Goal: Information Seeking & Learning: Learn about a topic

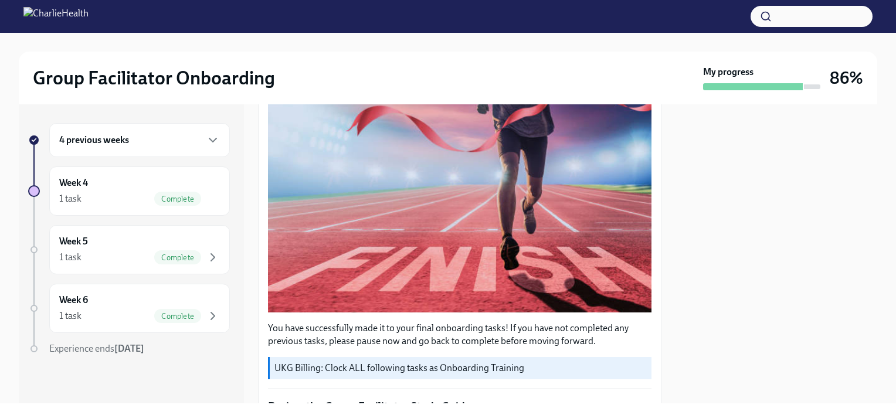
scroll to position [180, 0]
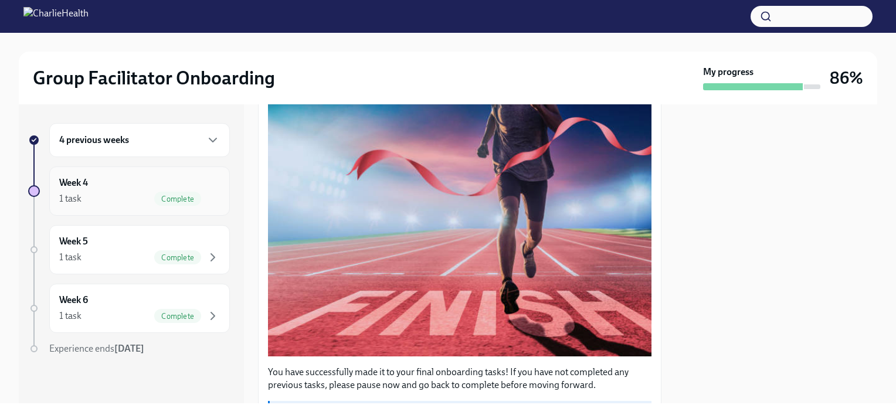
click at [121, 179] on div "Week 4 1 task Complete" at bounding box center [139, 190] width 161 height 29
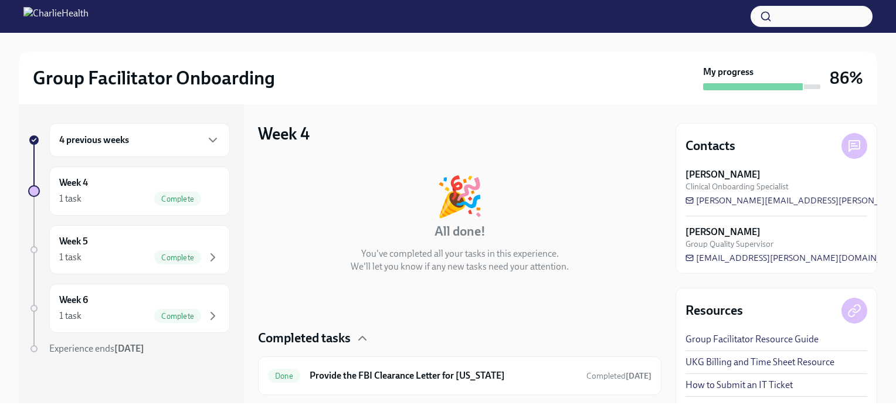
click at [165, 143] on div "4 previous weeks" at bounding box center [139, 140] width 161 height 14
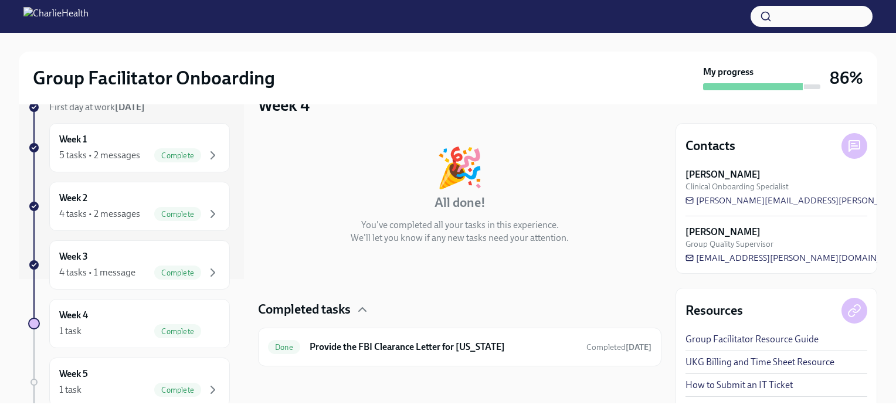
scroll to position [117, 0]
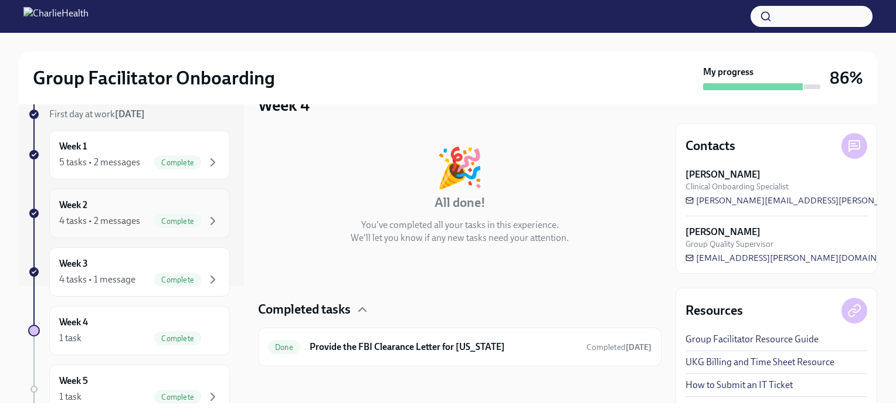
click at [135, 202] on div "Week 2 4 tasks • 2 messages Complete" at bounding box center [139, 213] width 161 height 29
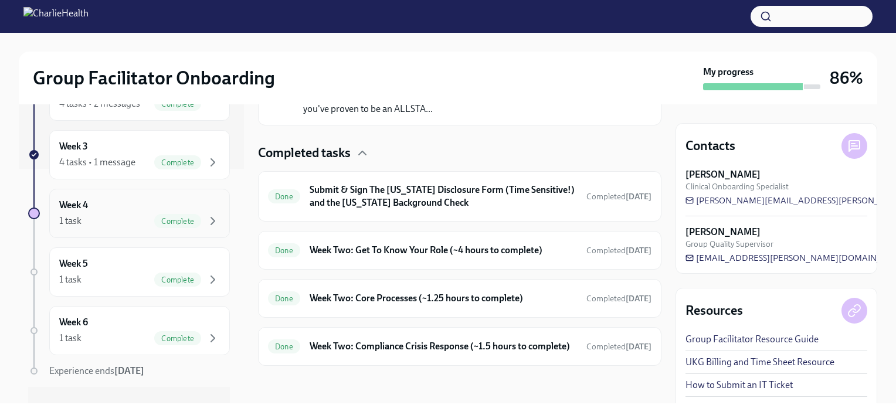
scroll to position [176, 0]
click at [136, 208] on div "Week 3 4 tasks • 1 message Complete" at bounding box center [139, 213] width 161 height 29
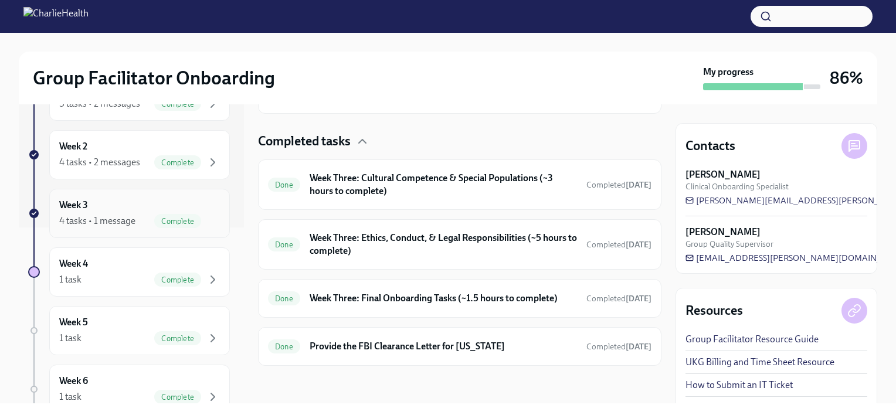
scroll to position [277, 0]
click at [457, 183] on h6 "Week Three: Cultural Competence & Special Populations (~3 hours to complete)" at bounding box center [443, 185] width 267 height 26
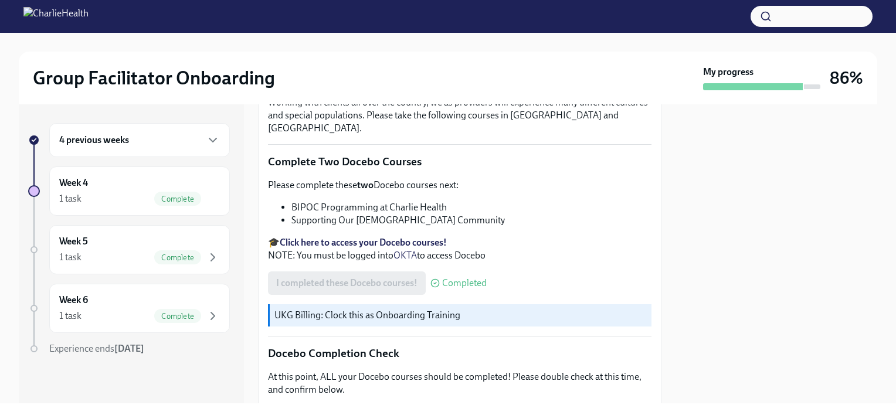
scroll to position [352, 0]
click at [159, 147] on div "4 previous weeks" at bounding box center [139, 140] width 161 height 14
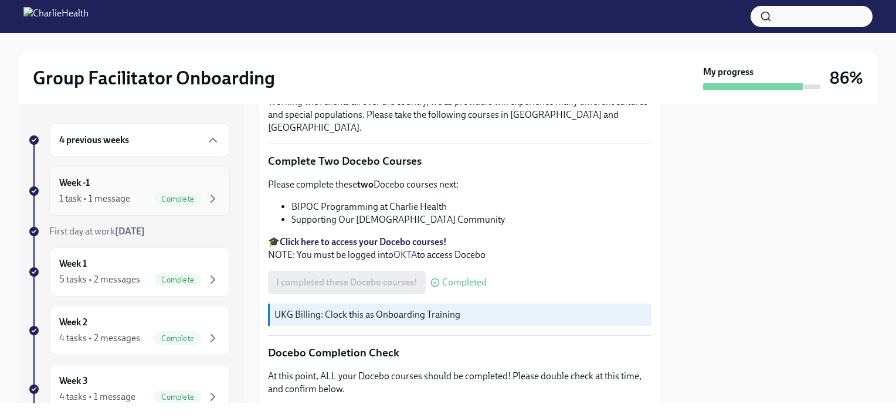
click at [137, 187] on div "Week -1 1 task • 1 message Complete" at bounding box center [139, 190] width 161 height 29
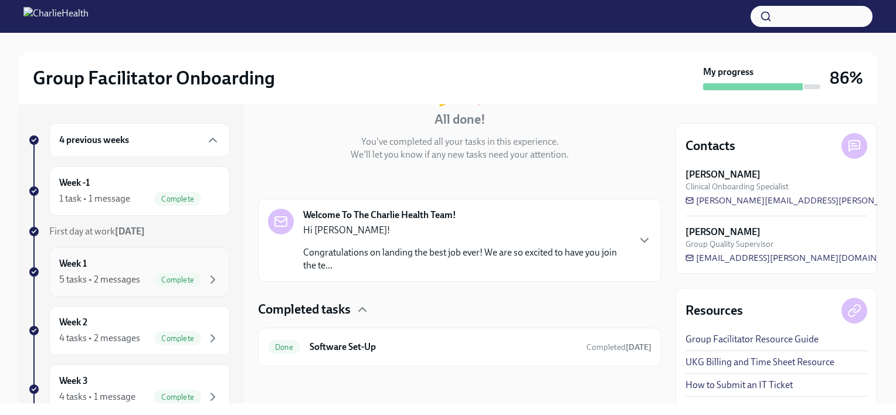
scroll to position [59, 0]
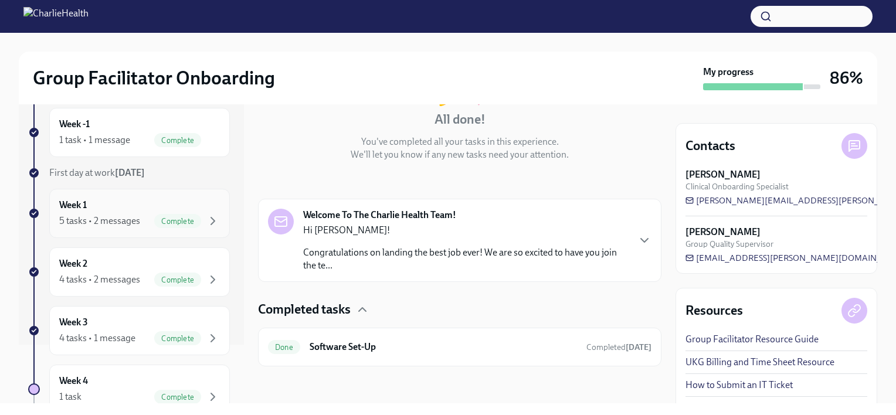
click at [111, 232] on div "Week 1 5 tasks • 2 messages Complete" at bounding box center [139, 213] width 181 height 49
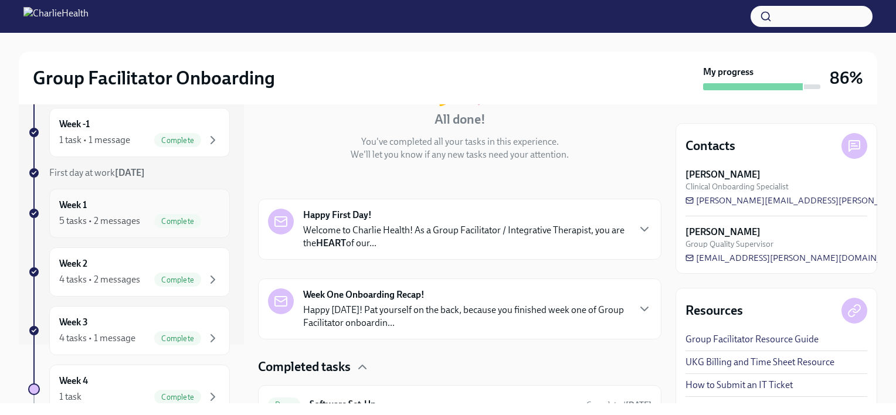
click at [146, 199] on div "Week 1 5 tasks • 2 messages Complete" at bounding box center [139, 213] width 161 height 29
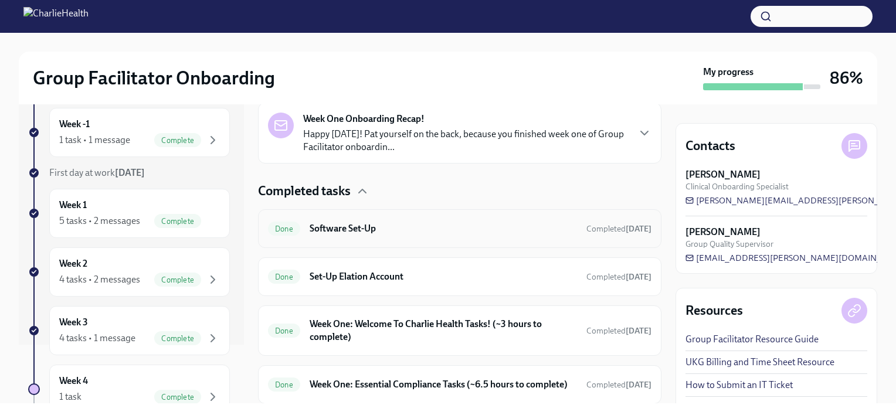
scroll to position [347, 0]
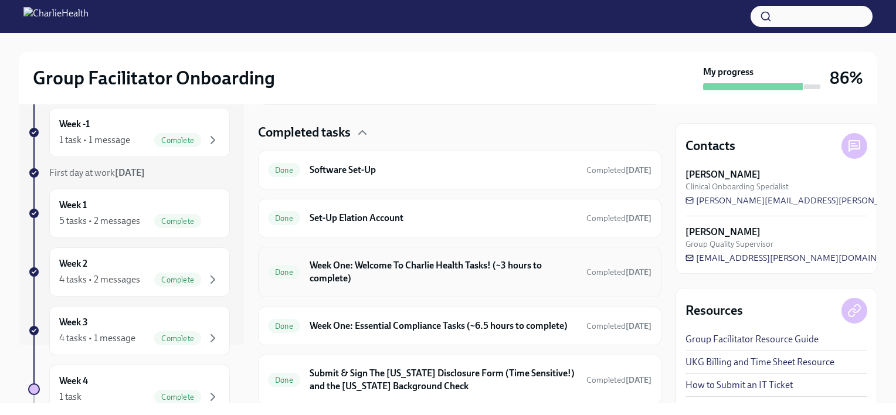
click at [400, 274] on h6 "Week One: Welcome To Charlie Health Tasks! (~3 hours to complete)" at bounding box center [443, 272] width 267 height 26
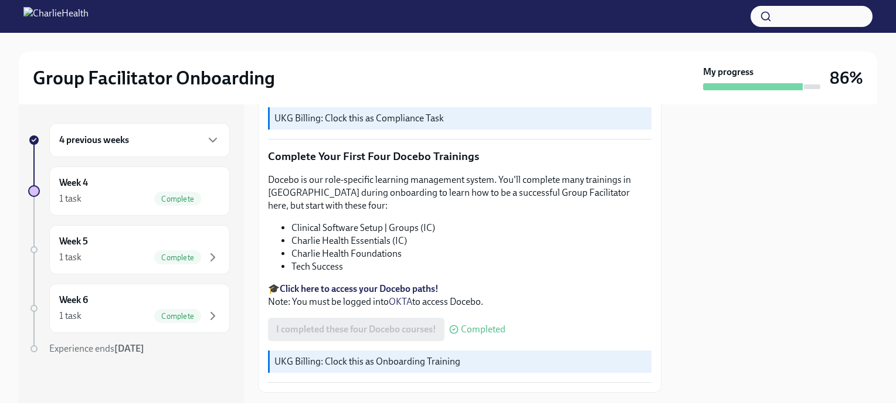
scroll to position [1537, 0]
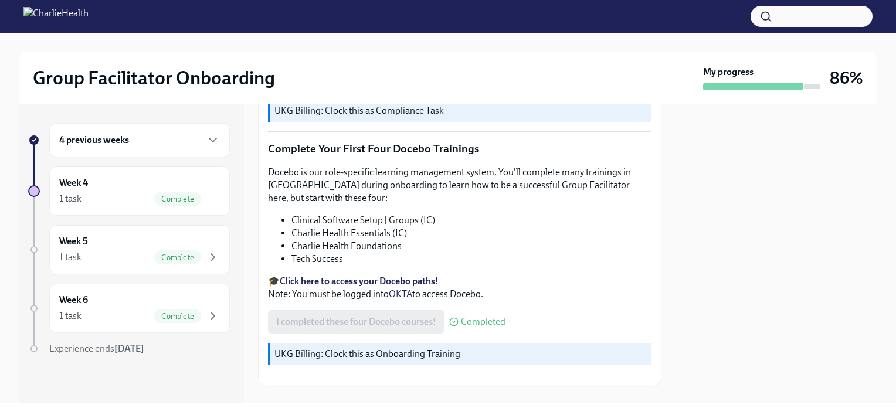
click at [188, 138] on div "4 previous weeks" at bounding box center [139, 140] width 161 height 14
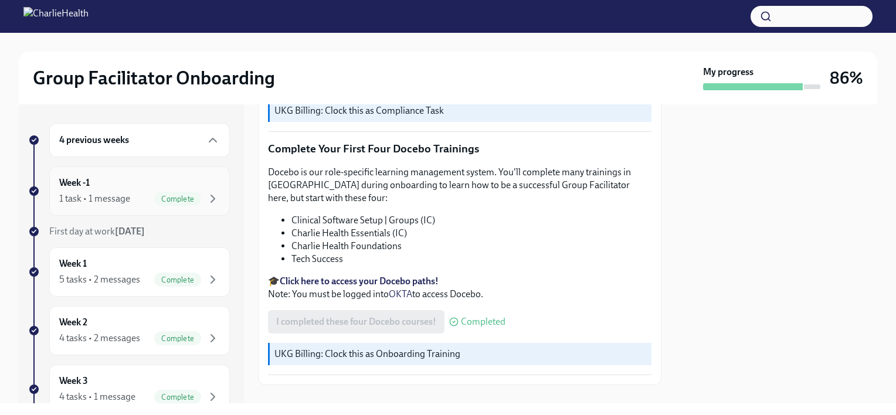
click at [128, 205] on div "1 task • 1 message Complete" at bounding box center [139, 199] width 161 height 14
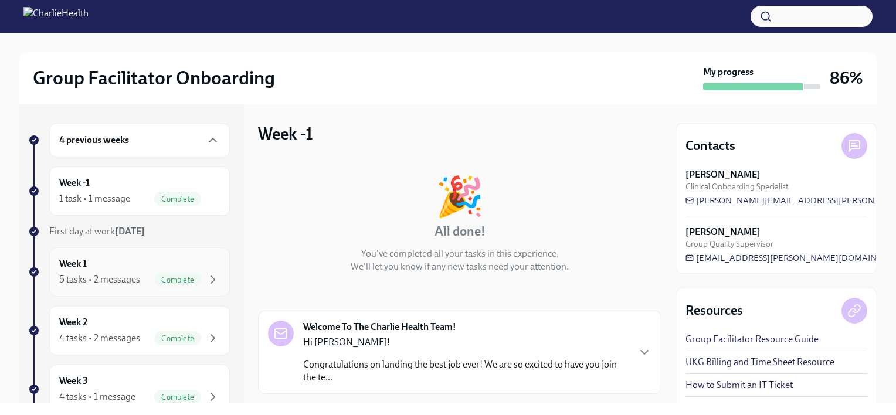
click at [115, 266] on div "Week 1 5 tasks • 2 messages Complete" at bounding box center [139, 271] width 161 height 29
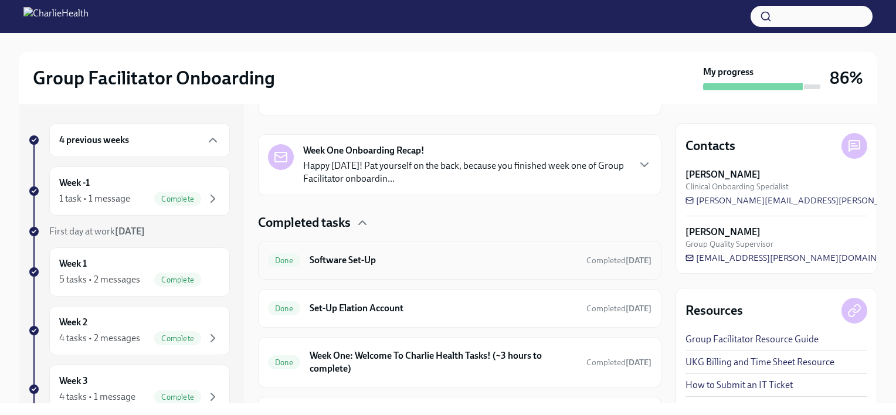
scroll to position [293, 0]
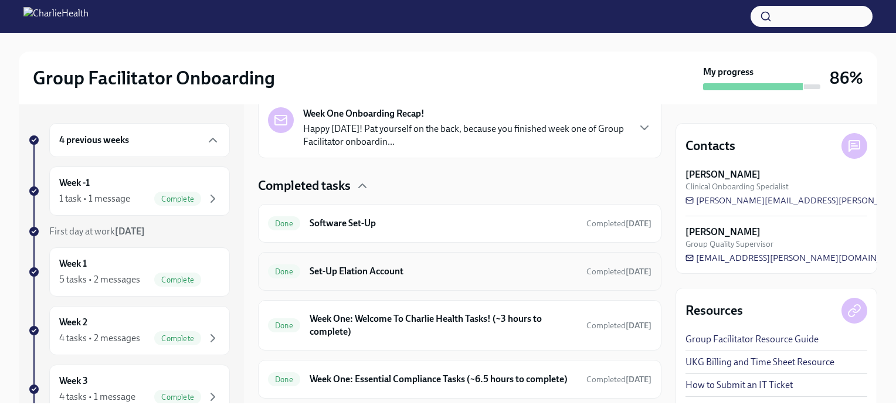
click at [439, 266] on h6 "Set-Up Elation Account" at bounding box center [443, 271] width 267 height 13
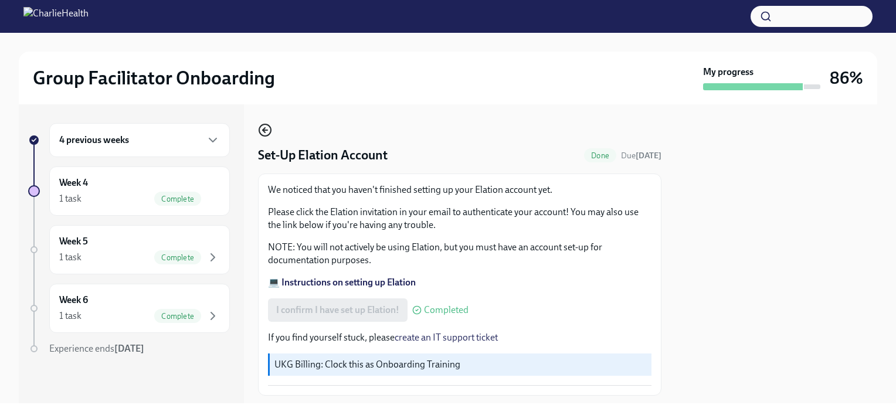
click at [267, 125] on circle "button" at bounding box center [265, 130] width 12 height 12
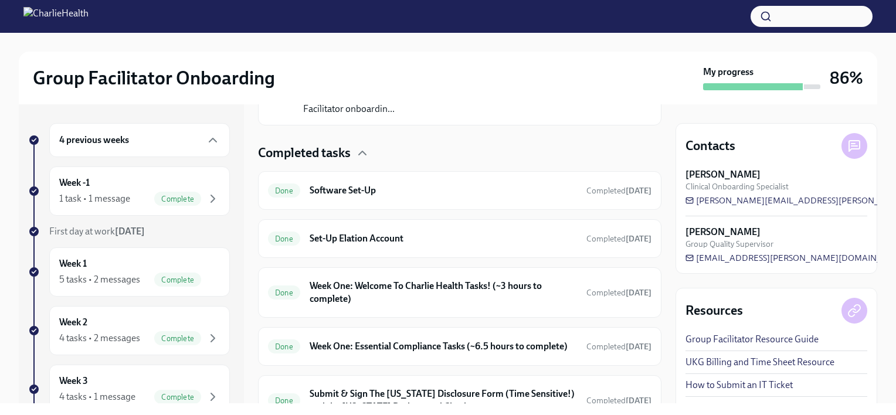
scroll to position [396, 0]
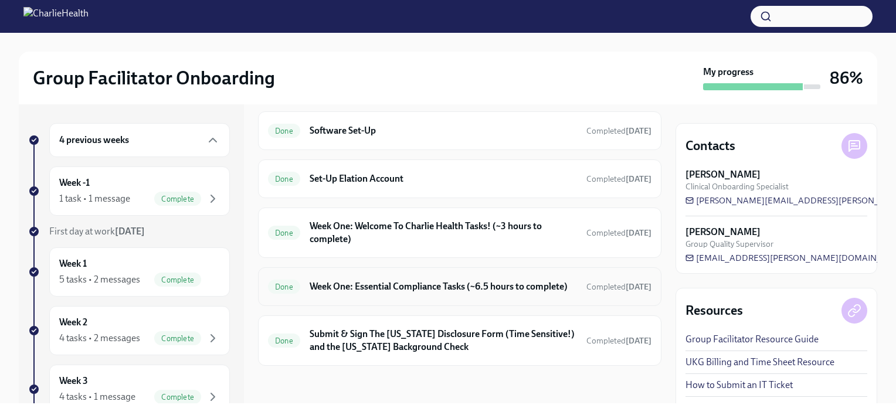
click at [423, 281] on h6 "Week One: Essential Compliance Tasks (~6.5 hours to complete)" at bounding box center [443, 286] width 267 height 13
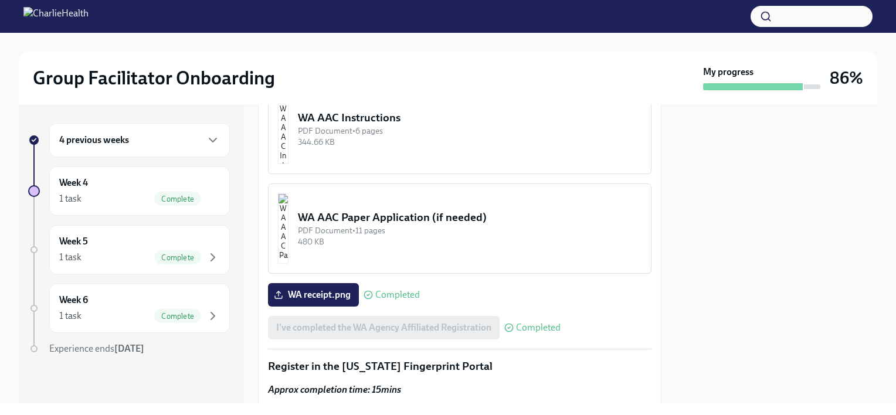
scroll to position [1133, 0]
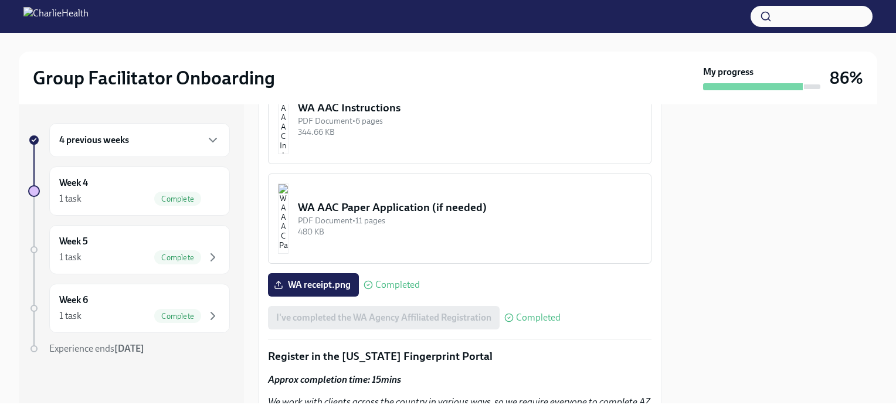
click at [389, 306] on div "I've completed the WA Agency Affiliated Registration Completed" at bounding box center [414, 317] width 293 height 23
click at [342, 279] on span "WA receipt.png" at bounding box center [313, 285] width 74 height 12
click at [0, 0] on input "WA receipt.png" at bounding box center [0, 0] width 0 height 0
click at [279, 281] on polyline at bounding box center [279, 282] width 4 height 2
click at [0, 0] on input "WA receipt.png" at bounding box center [0, 0] width 0 height 0
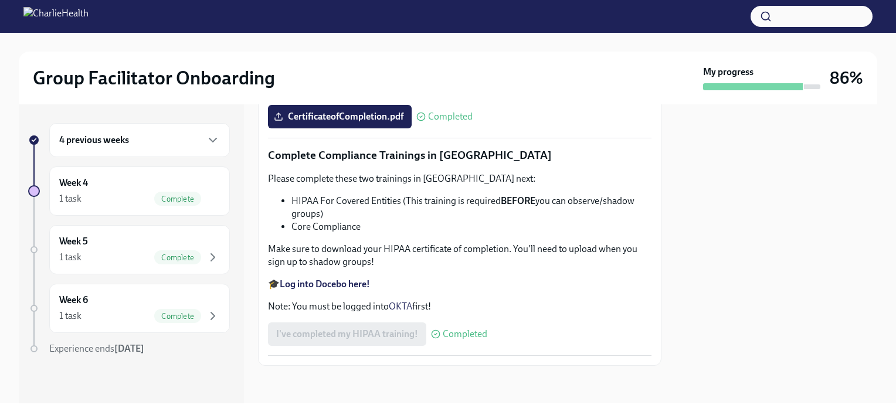
scroll to position [2788, 0]
click at [212, 144] on icon "button" at bounding box center [213, 140] width 14 height 14
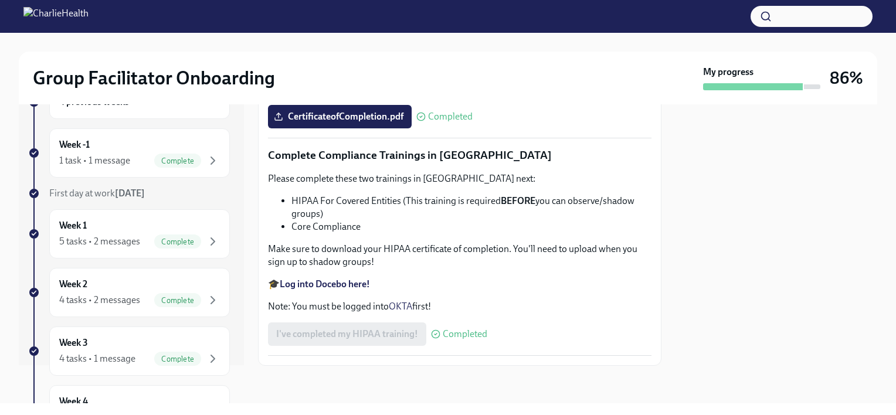
scroll to position [117, 0]
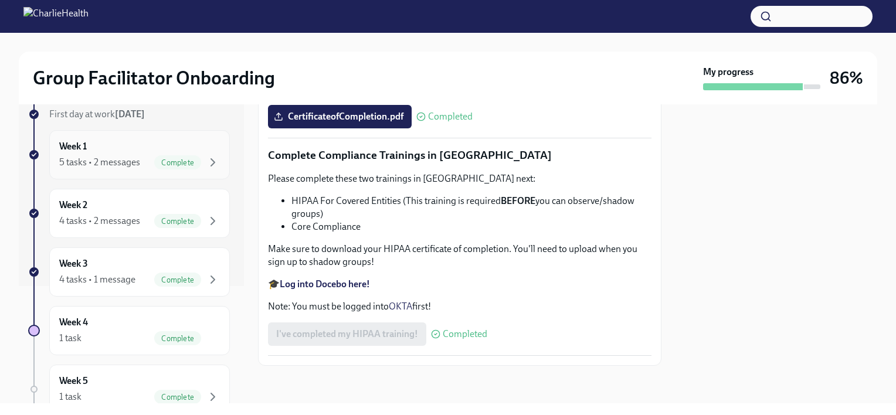
click at [184, 169] on div "Week 1 5 tasks • 2 messages Complete" at bounding box center [139, 154] width 181 height 49
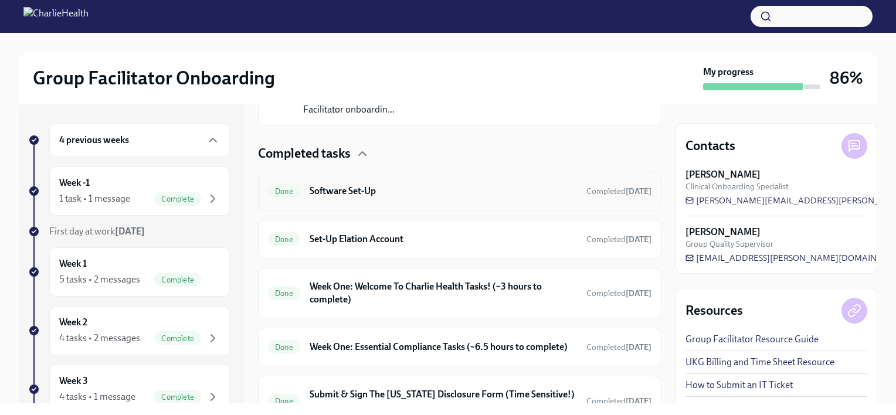
scroll to position [396, 0]
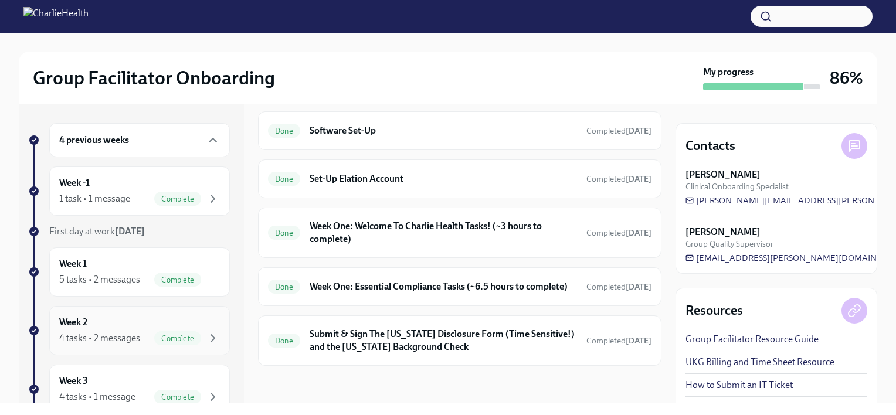
click at [116, 319] on div "Week 2 4 tasks • 2 messages Complete" at bounding box center [139, 330] width 161 height 29
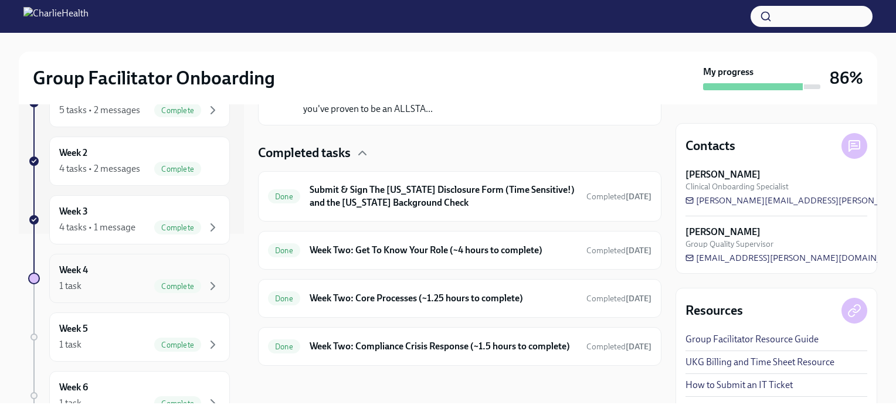
scroll to position [176, 0]
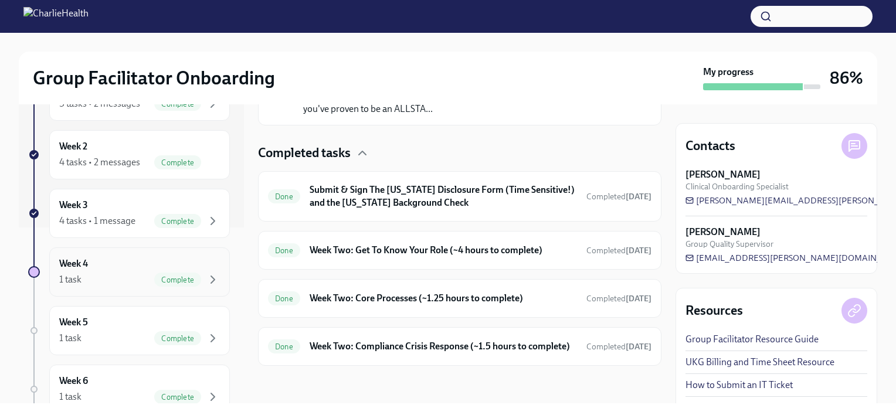
click at [134, 277] on div "1 task Complete" at bounding box center [139, 280] width 161 height 14
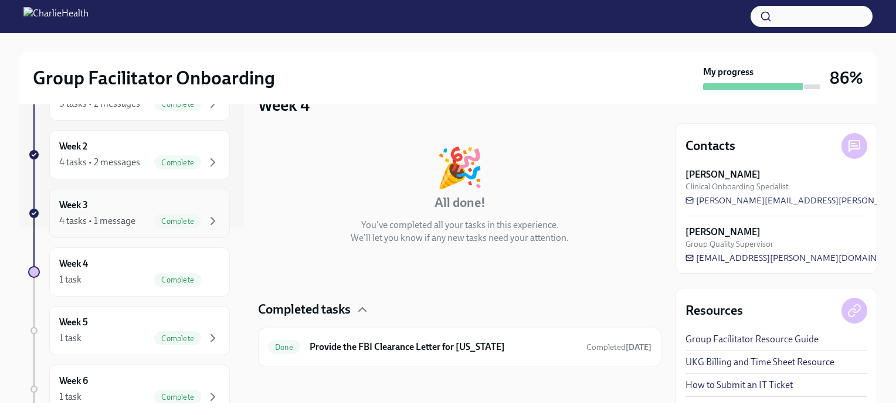
click at [142, 216] on div "4 tasks • 1 message Complete" at bounding box center [139, 221] width 161 height 14
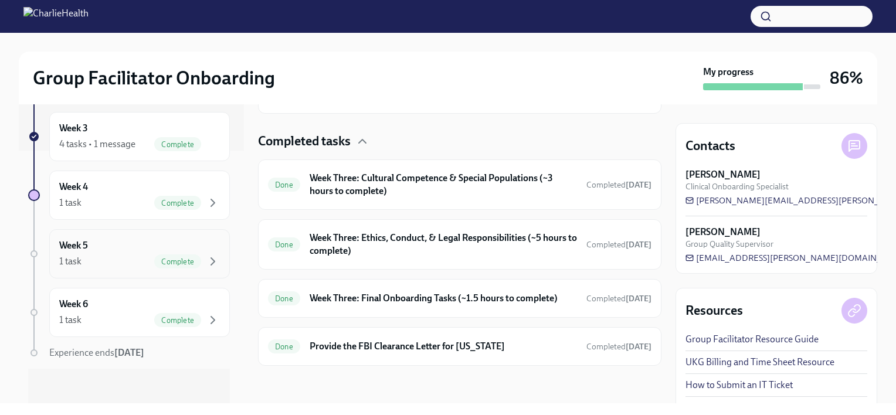
scroll to position [253, 0]
click at [135, 298] on div "Week 6 1 task Complete" at bounding box center [139, 311] width 161 height 29
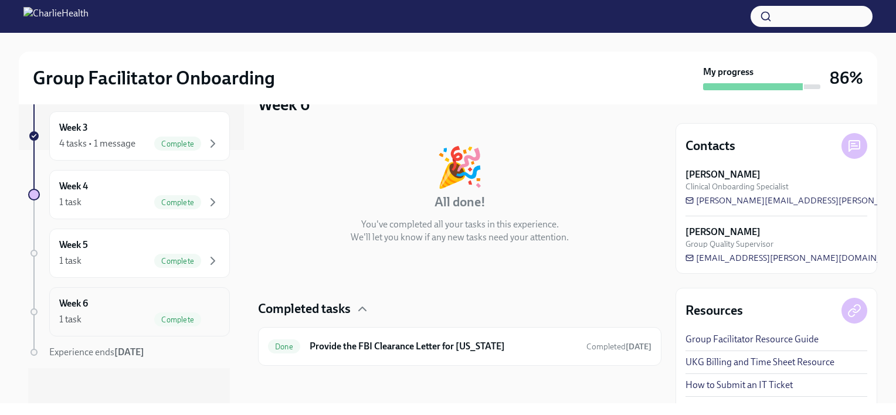
scroll to position [29, 0]
click at [130, 265] on div "1 task Complete" at bounding box center [139, 261] width 161 height 14
click at [101, 200] on div "1 task Complete" at bounding box center [139, 202] width 161 height 14
click at [140, 143] on div "4 tasks • 1 message Complete" at bounding box center [139, 144] width 161 height 14
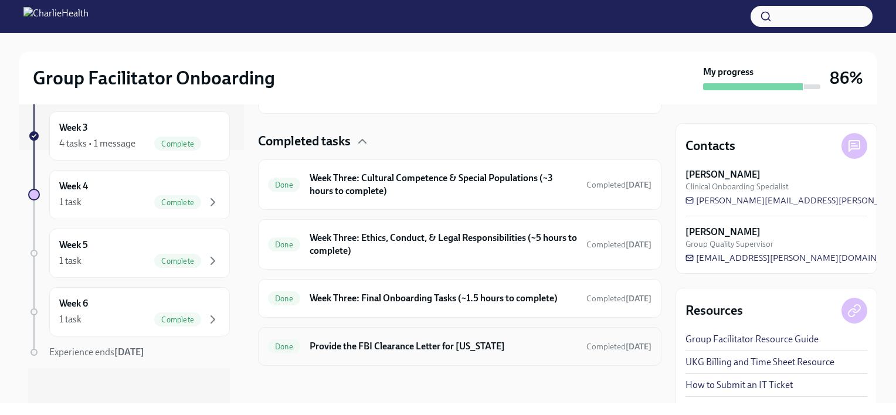
click at [449, 344] on h6 "Provide the FBI Clearance Letter for [US_STATE]" at bounding box center [443, 346] width 267 height 13
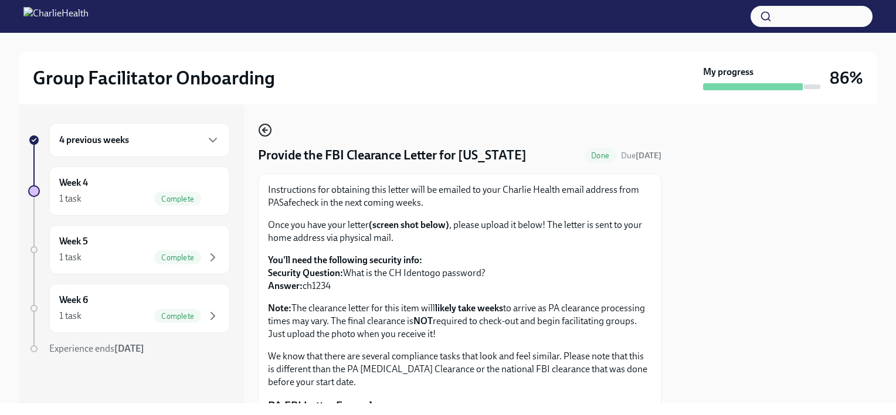
click at [267, 134] on icon "button" at bounding box center [265, 130] width 14 height 14
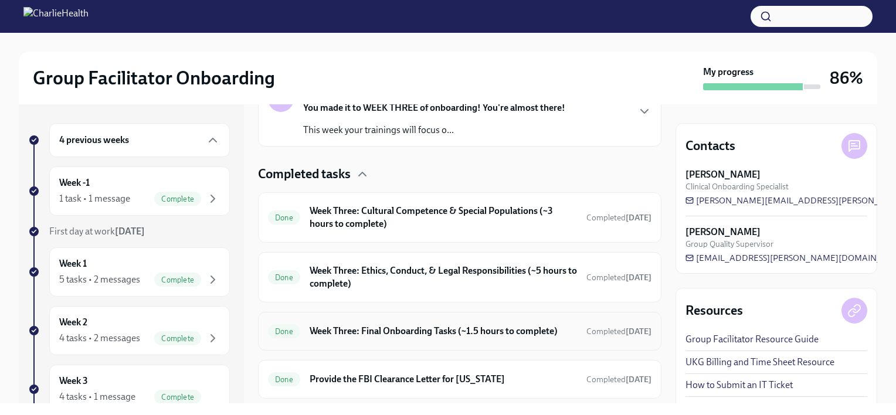
scroll to position [277, 0]
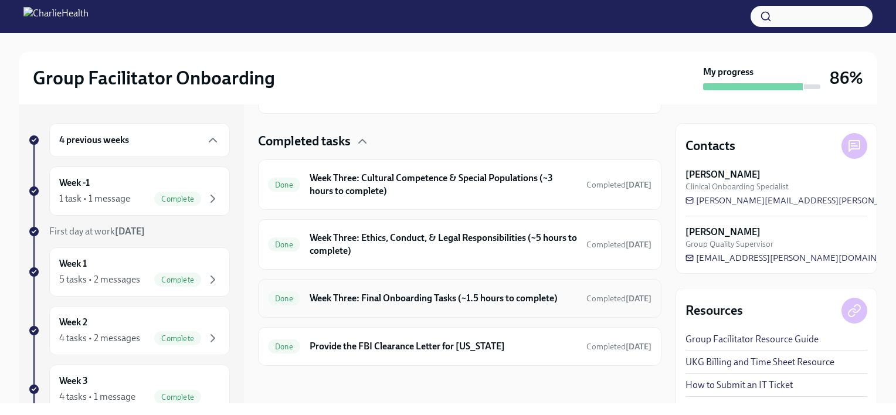
click at [382, 304] on h6 "Week Three: Final Onboarding Tasks (~1.5 hours to complete)" at bounding box center [443, 298] width 267 height 13
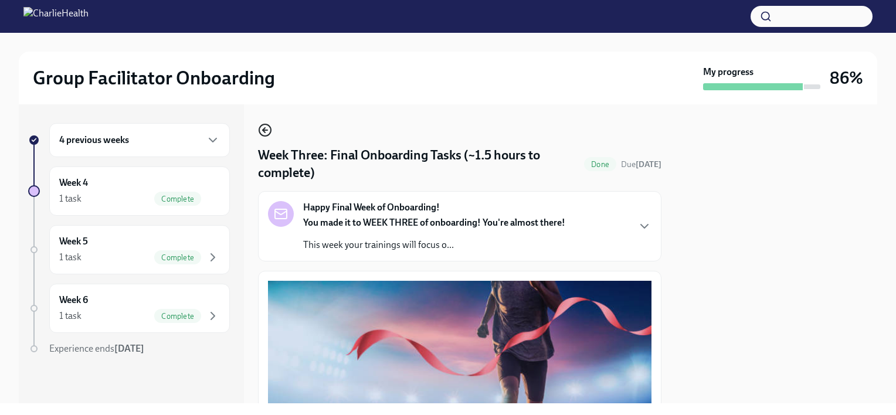
click at [266, 131] on icon "button" at bounding box center [265, 130] width 14 height 14
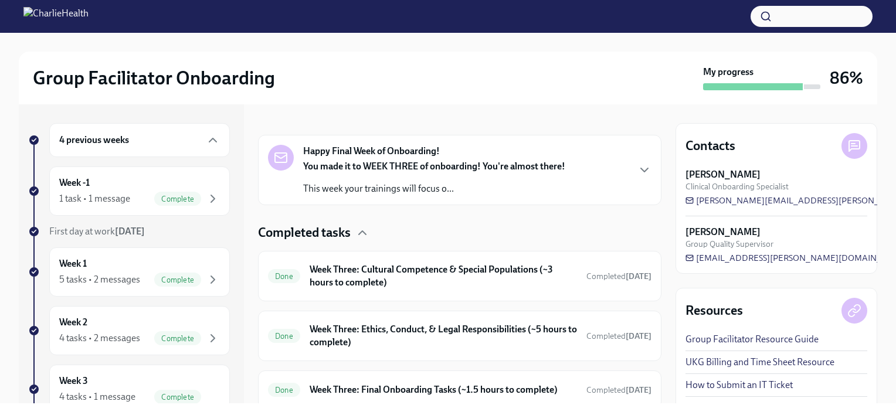
scroll to position [277, 0]
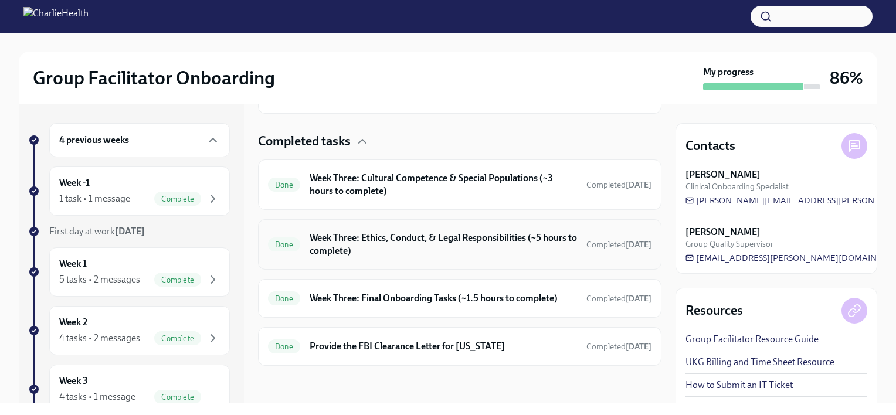
click at [463, 248] on div "Done Week Three: Ethics, Conduct, & Legal Responsibilities (~5 hours to complet…" at bounding box center [459, 244] width 383 height 30
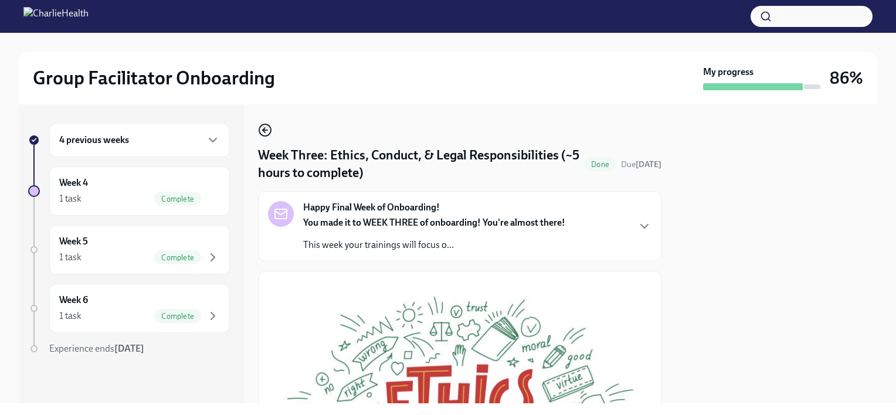
click at [270, 131] on icon "button" at bounding box center [265, 130] width 14 height 14
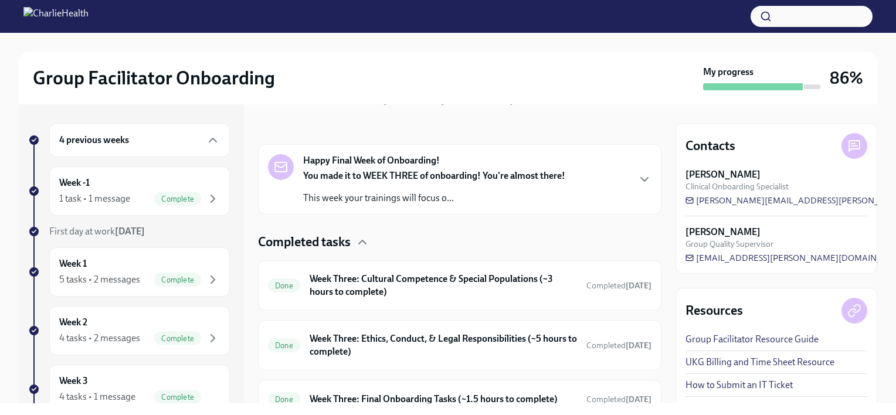
scroll to position [176, 0]
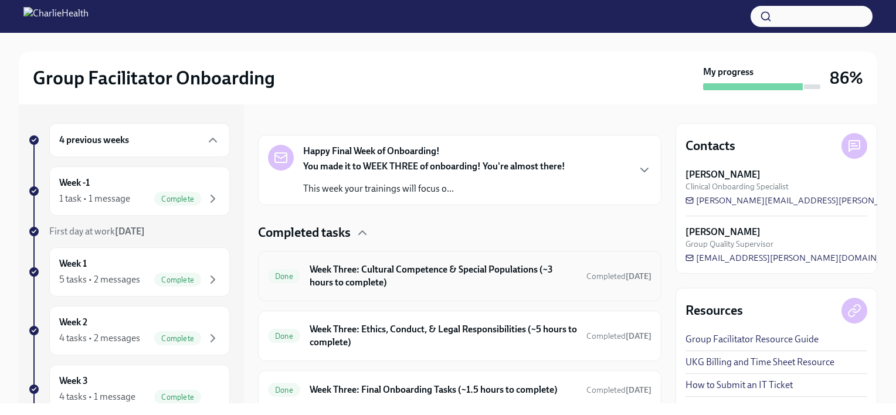
click at [434, 269] on h6 "Week Three: Cultural Competence & Special Populations (~3 hours to complete)" at bounding box center [443, 276] width 267 height 26
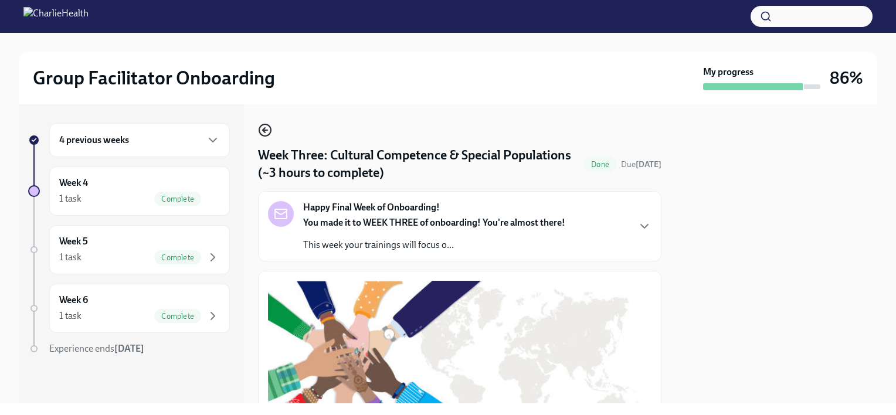
click at [261, 127] on icon "button" at bounding box center [265, 130] width 14 height 14
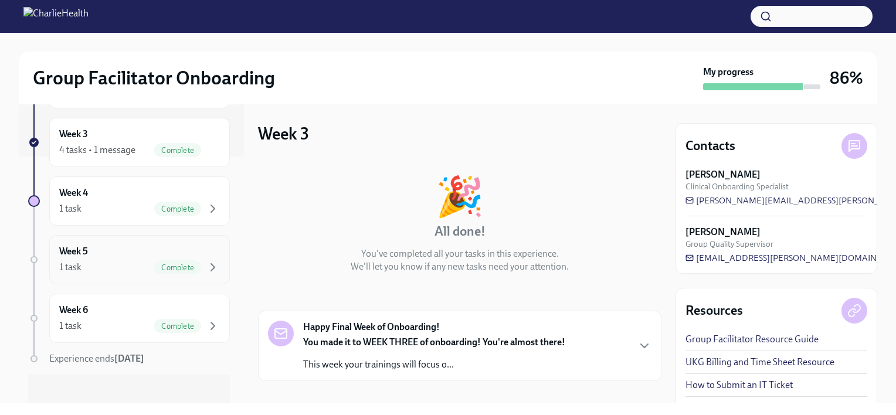
scroll to position [253, 0]
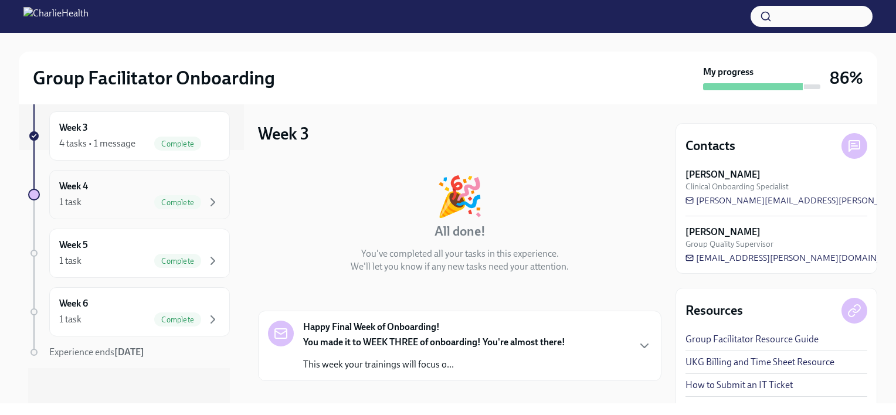
click at [124, 205] on div "1 task Complete" at bounding box center [139, 202] width 161 height 14
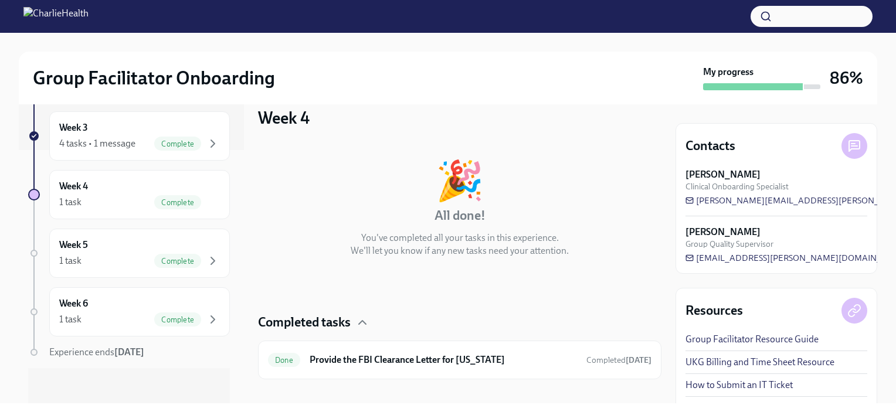
scroll to position [29, 0]
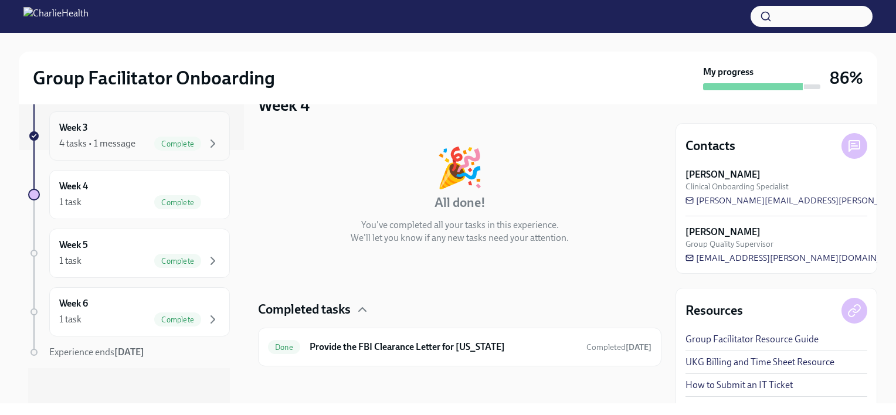
click at [140, 145] on div "4 tasks • 1 message Complete" at bounding box center [139, 144] width 161 height 14
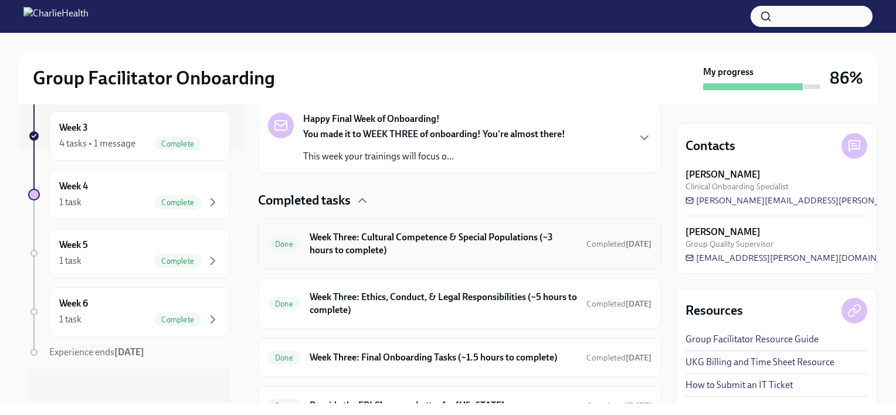
scroll to position [277, 0]
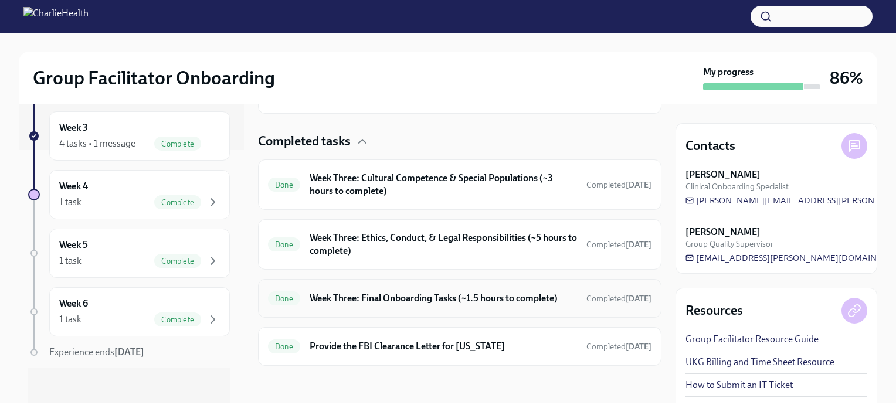
click at [349, 292] on h6 "Week Three: Final Onboarding Tasks (~1.5 hours to complete)" at bounding box center [443, 298] width 267 height 13
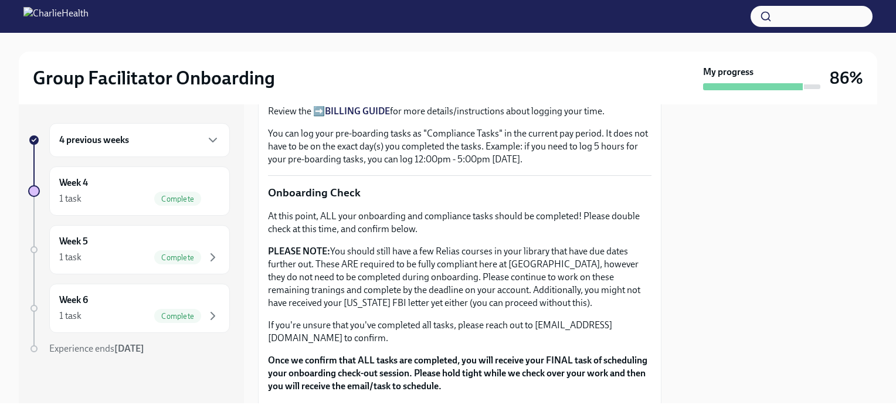
scroll to position [1000, 0]
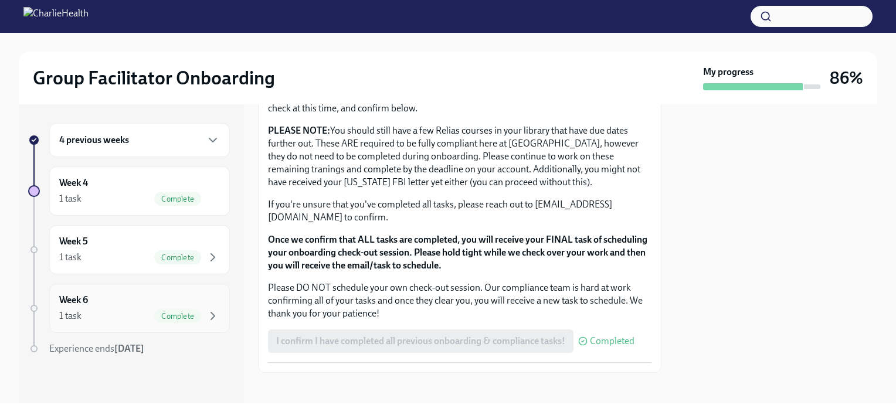
click at [184, 290] on div "Week 6 1 task Complete" at bounding box center [139, 308] width 181 height 49
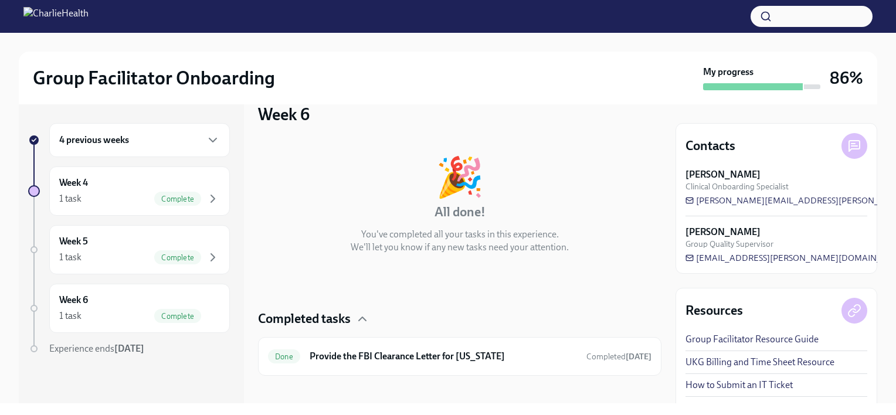
scroll to position [29, 0]
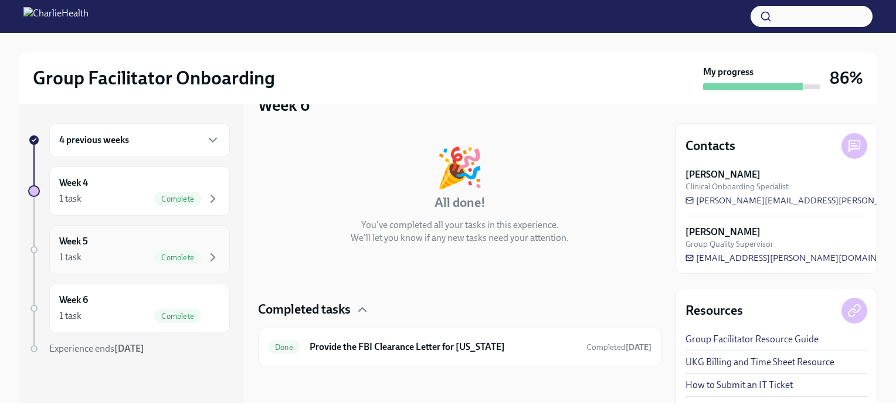
click at [136, 251] on div "1 task Complete" at bounding box center [139, 257] width 161 height 14
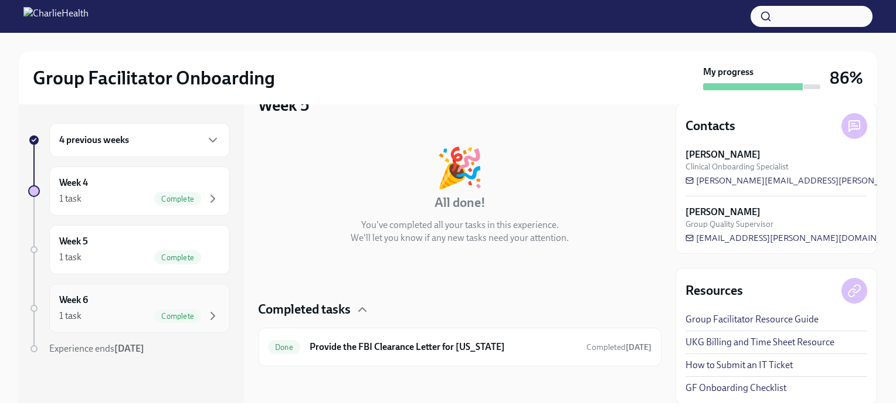
click at [115, 302] on div "Week 6 1 task Complete" at bounding box center [139, 308] width 161 height 29
click at [114, 268] on div "Week 5 1 task Complete" at bounding box center [139, 249] width 181 height 49
click at [127, 240] on div "Week 5 1 task Complete" at bounding box center [139, 249] width 161 height 29
click at [138, 200] on div "1 task Complete" at bounding box center [139, 199] width 161 height 14
click at [181, 148] on div "4 previous weeks" at bounding box center [139, 140] width 181 height 34
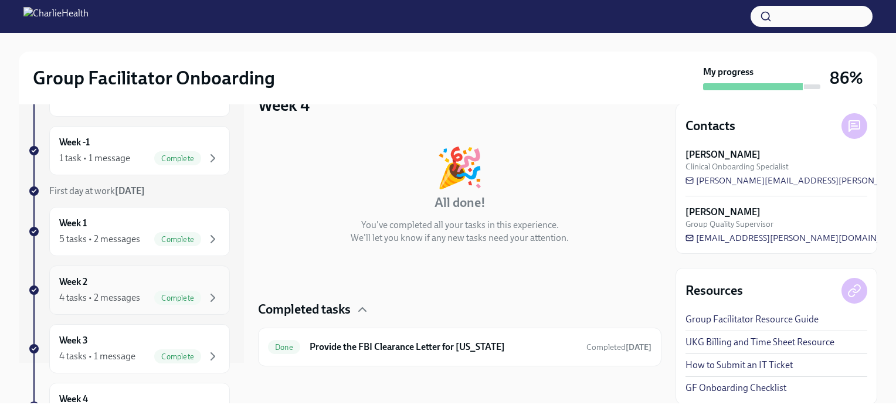
scroll to position [59, 0]
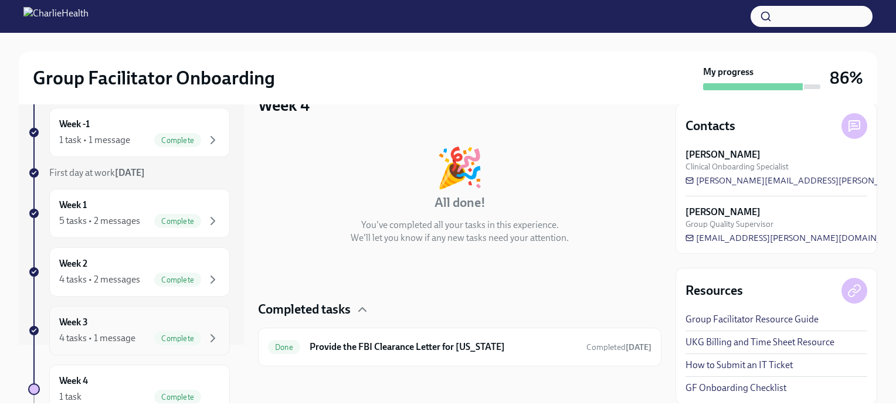
click at [120, 323] on div "Week 3 4 tasks • 1 message Complete" at bounding box center [139, 330] width 161 height 29
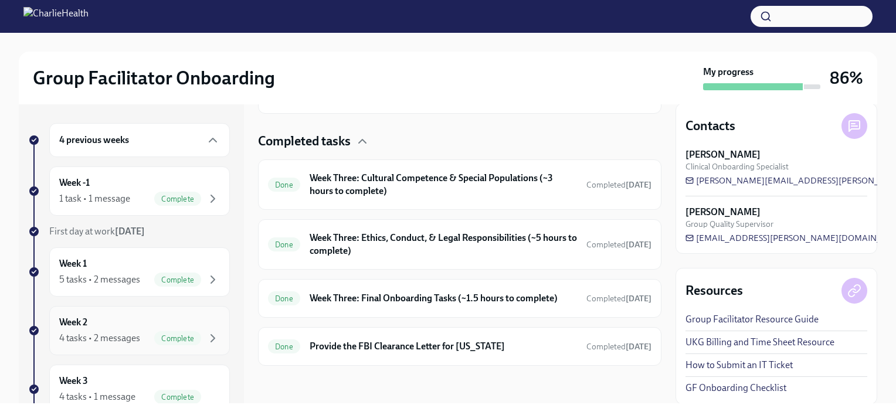
click at [94, 324] on div "Week 2 4 tasks • 2 messages Complete" at bounding box center [139, 330] width 161 height 29
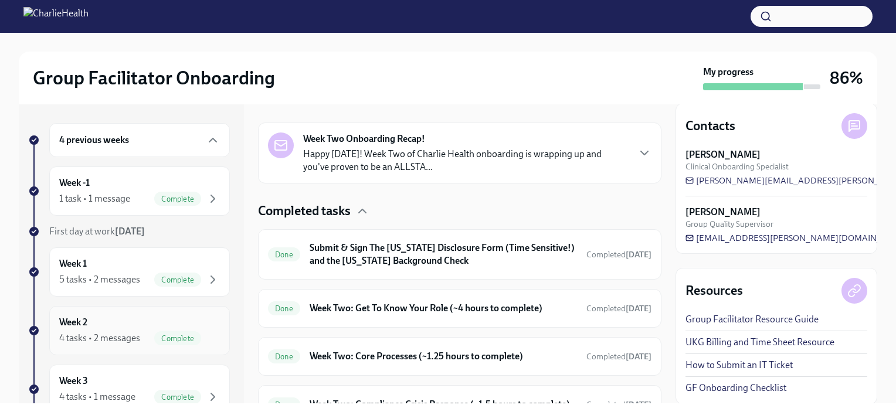
scroll to position [345, 0]
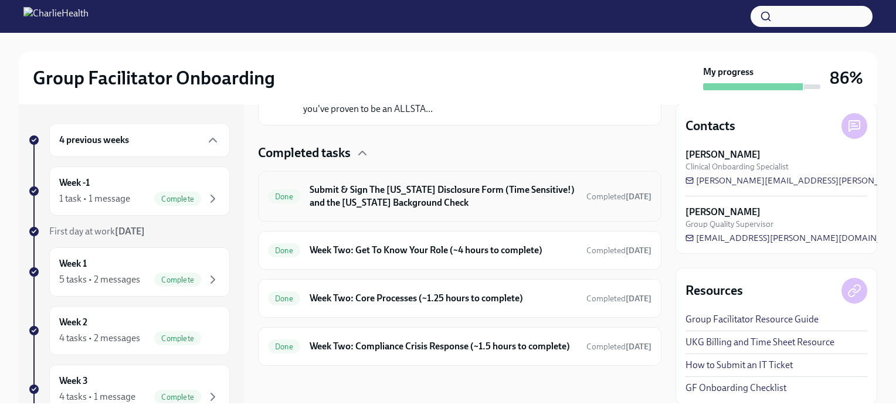
click at [471, 204] on div "Done Submit & Sign The [US_STATE] Disclosure Form (Time Sensitive!) and the [US…" at bounding box center [459, 196] width 403 height 50
click at [427, 189] on h6 "Submit & Sign The [US_STATE] Disclosure Form (Time Sensitive!) and the [US_STAT…" at bounding box center [443, 197] width 267 height 26
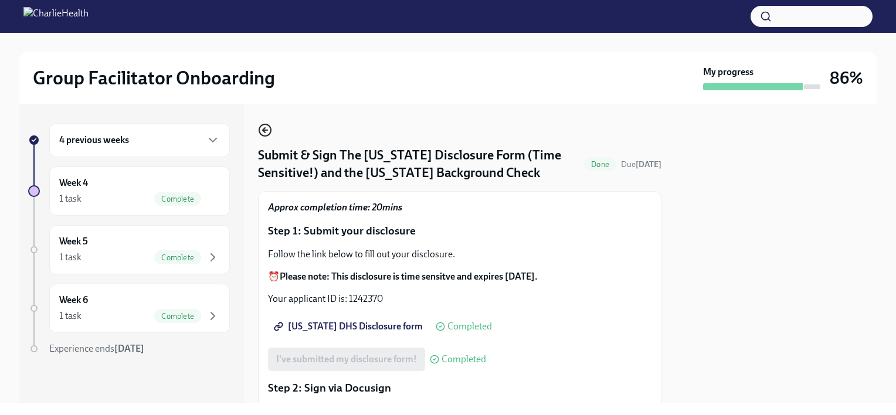
click at [267, 127] on icon "button" at bounding box center [265, 130] width 14 height 14
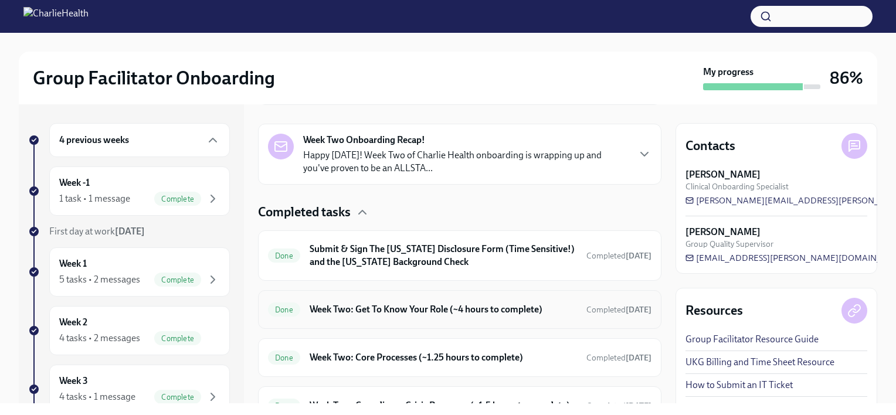
scroll to position [345, 0]
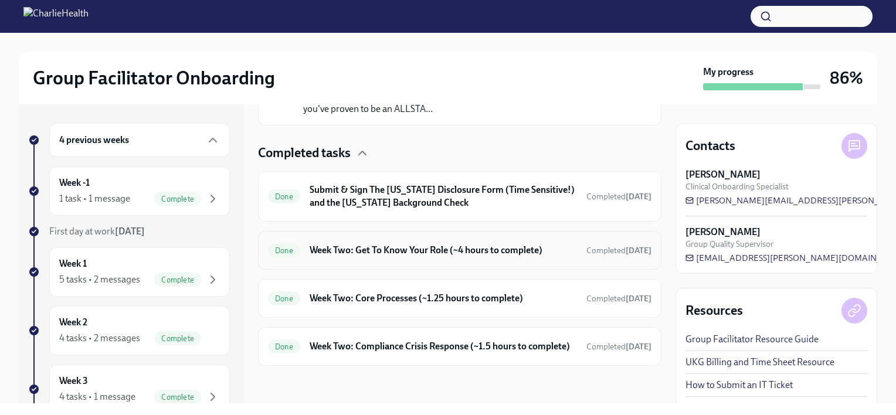
click at [357, 253] on div "Done Week Two: Get To Know Your Role (~4 hours to complete) Completed [DATE]" at bounding box center [459, 250] width 403 height 39
click at [358, 244] on h6 "Week Two: Get To Know Your Role (~4 hours to complete)" at bounding box center [443, 250] width 267 height 13
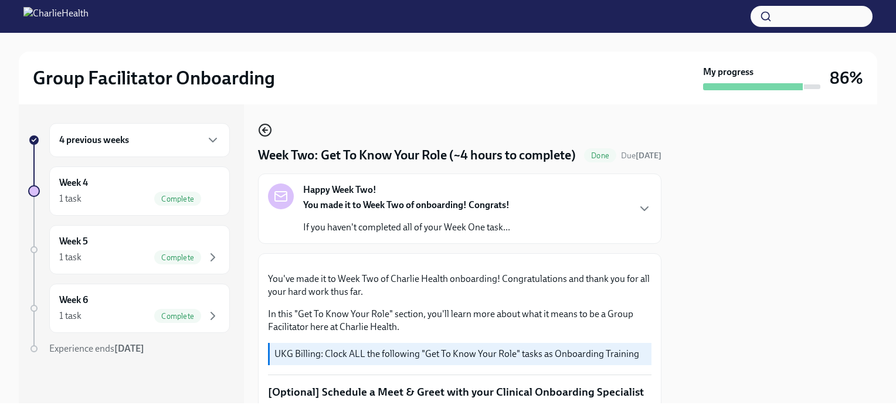
click at [260, 131] on icon "button" at bounding box center [265, 130] width 14 height 14
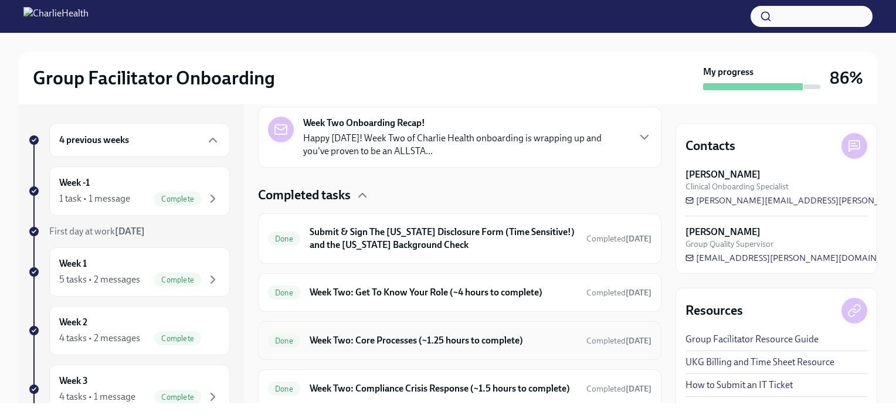
scroll to position [345, 0]
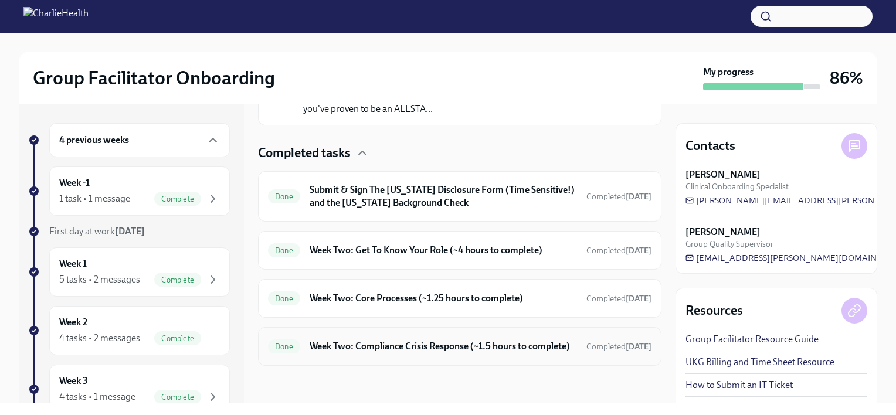
click at [332, 340] on h6 "Week Two: Compliance Crisis Response (~1.5 hours to complete)" at bounding box center [443, 346] width 267 height 13
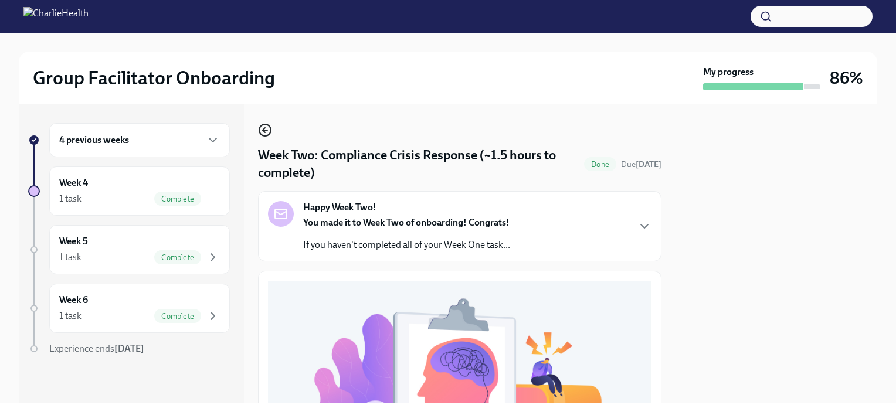
click at [270, 127] on icon "button" at bounding box center [265, 130] width 14 height 14
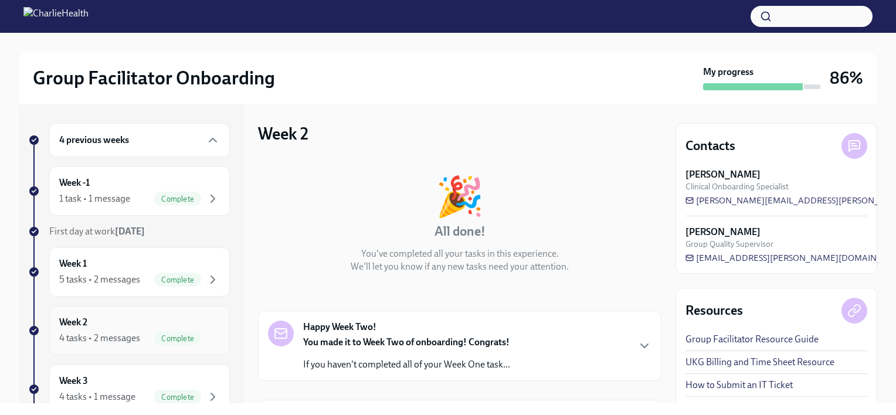
click at [130, 317] on div "Week 2 4 tasks • 2 messages Complete" at bounding box center [139, 330] width 161 height 29
click at [136, 317] on div "Week 2 4 tasks • 2 messages Complete" at bounding box center [139, 330] width 161 height 29
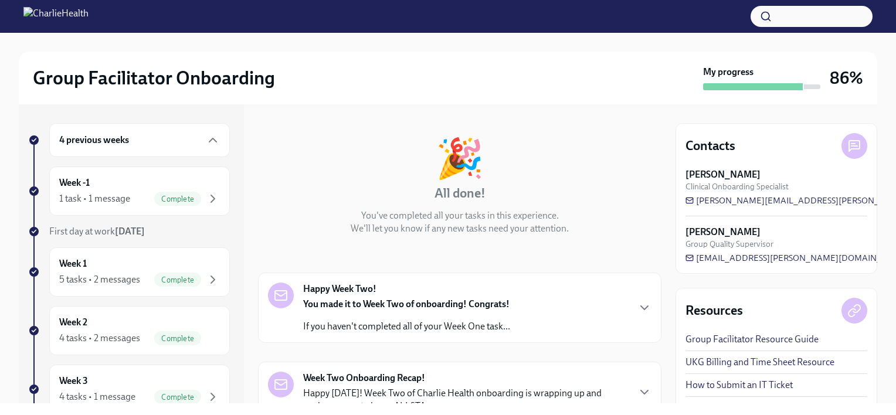
scroll to position [117, 0]
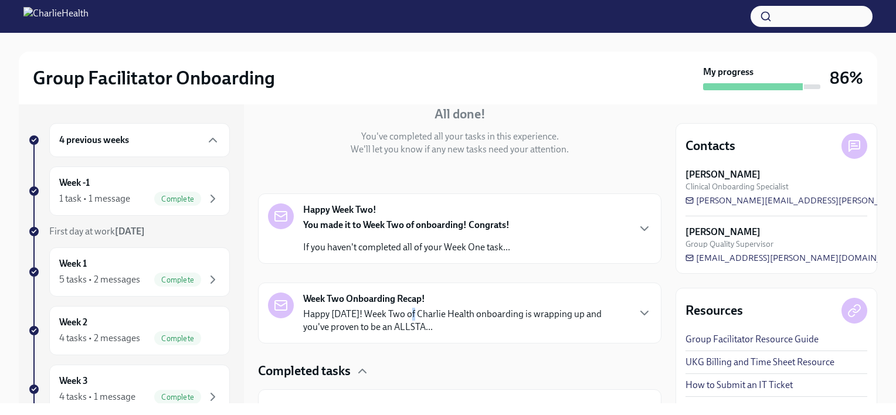
click at [409, 314] on p "Happy [DATE]! Week Two of Charlie Health onboarding is wrapping up and you've p…" at bounding box center [465, 321] width 325 height 26
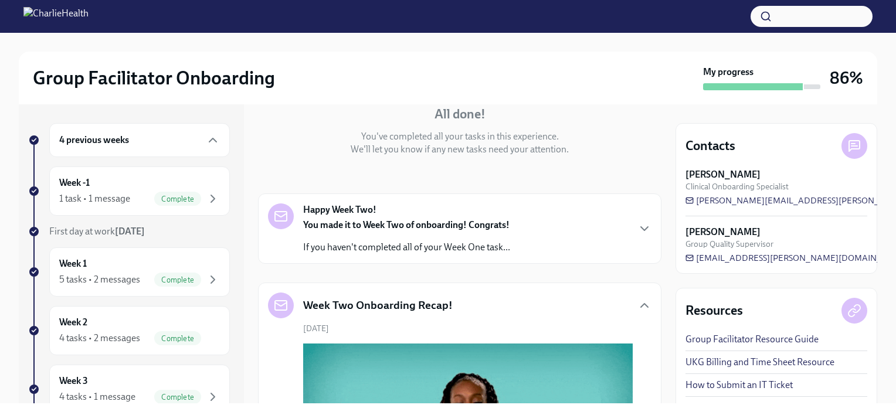
click at [437, 246] on p "If you haven't completed all of your Week One task..." at bounding box center [406, 247] width 207 height 13
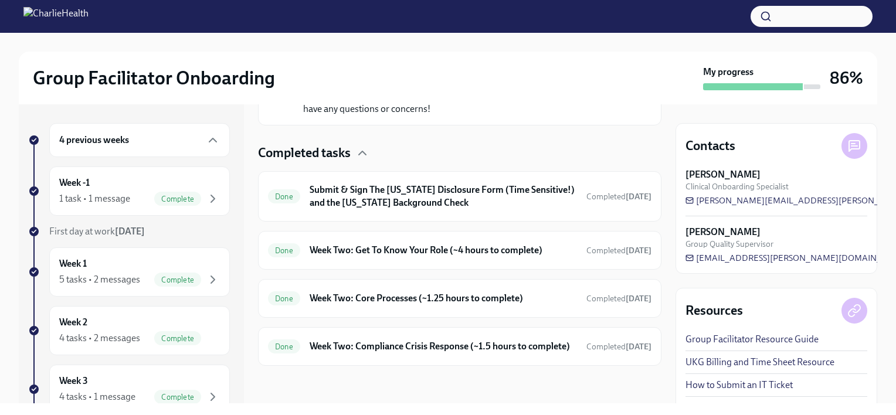
scroll to position [1231, 0]
click at [520, 209] on h6 "Submit & Sign The [US_STATE] Disclosure Form (Time Sensitive!) and the [US_STAT…" at bounding box center [443, 197] width 267 height 26
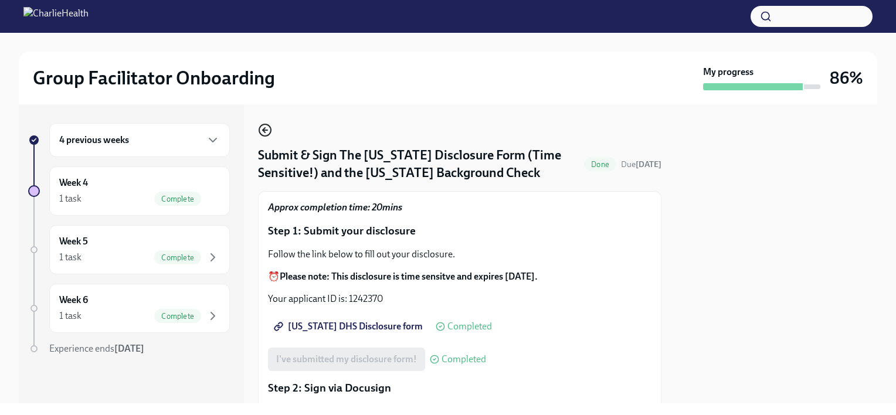
click at [262, 129] on icon "button" at bounding box center [265, 130] width 14 height 14
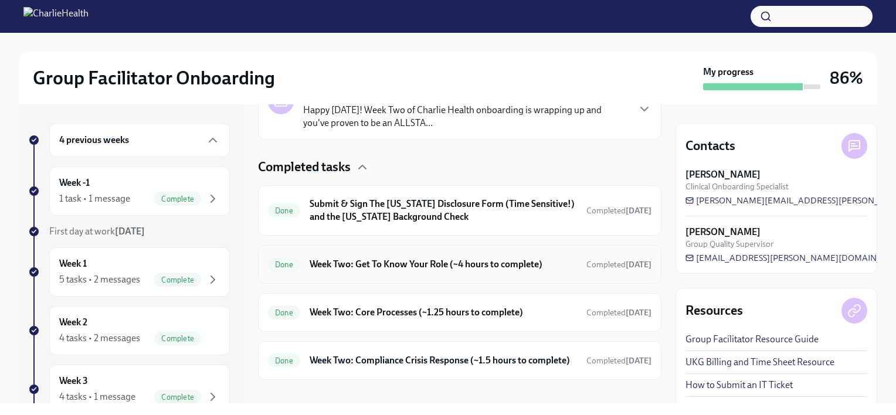
scroll to position [345, 0]
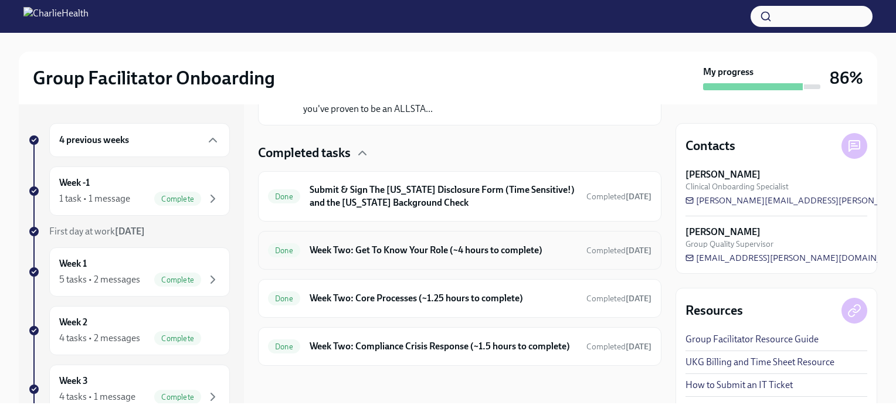
click at [440, 292] on h6 "Week Two: Core Processes (~1.25 hours to complete)" at bounding box center [443, 298] width 267 height 13
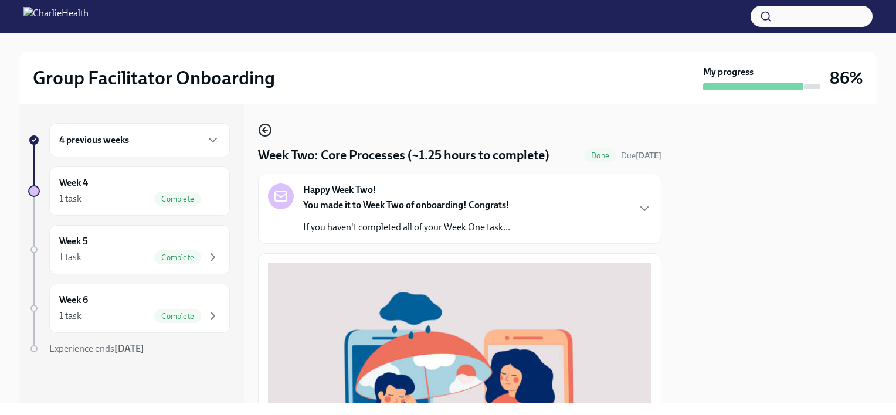
click at [266, 131] on icon "button" at bounding box center [265, 130] width 14 height 14
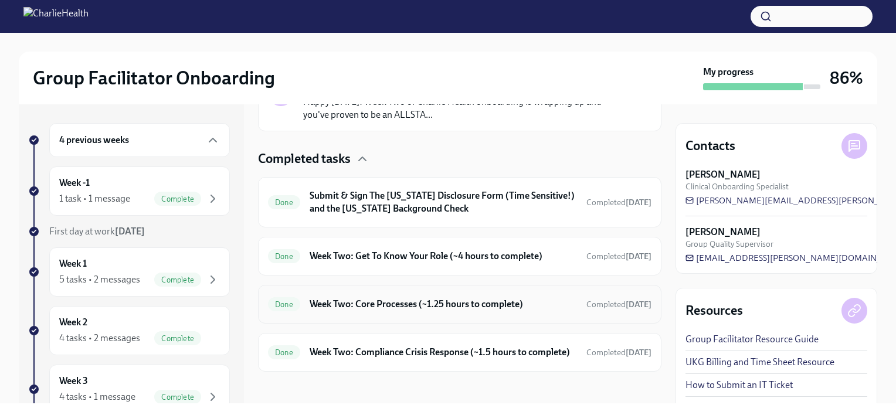
scroll to position [345, 0]
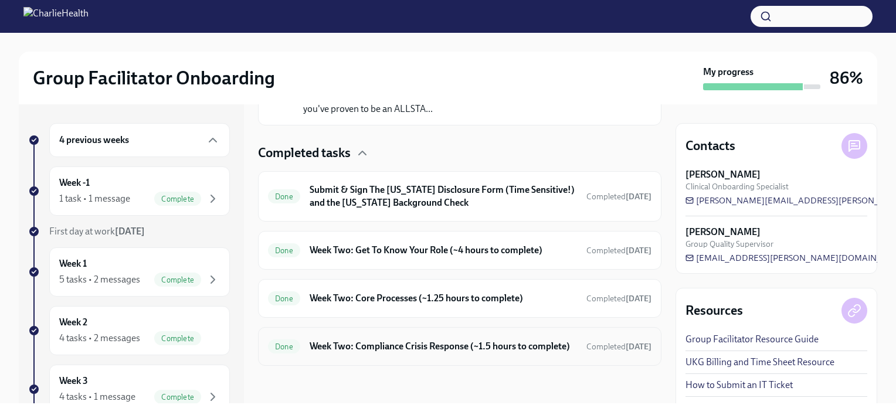
click at [481, 340] on h6 "Week Two: Compliance Crisis Response (~1.5 hours to complete)" at bounding box center [443, 346] width 267 height 13
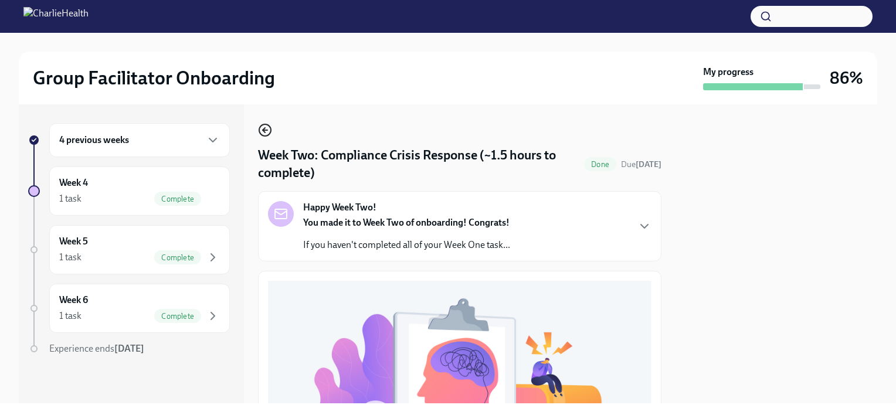
click at [270, 127] on circle "button" at bounding box center [265, 130] width 12 height 12
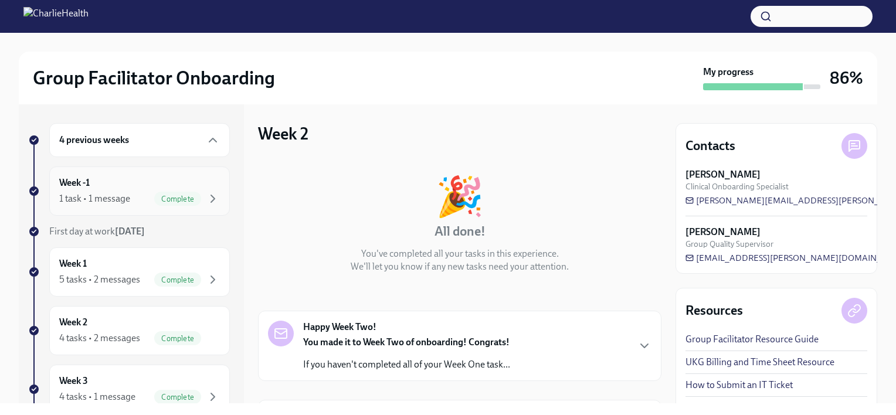
click at [106, 176] on div "Week -1 1 task • 1 message Complete" at bounding box center [139, 190] width 161 height 29
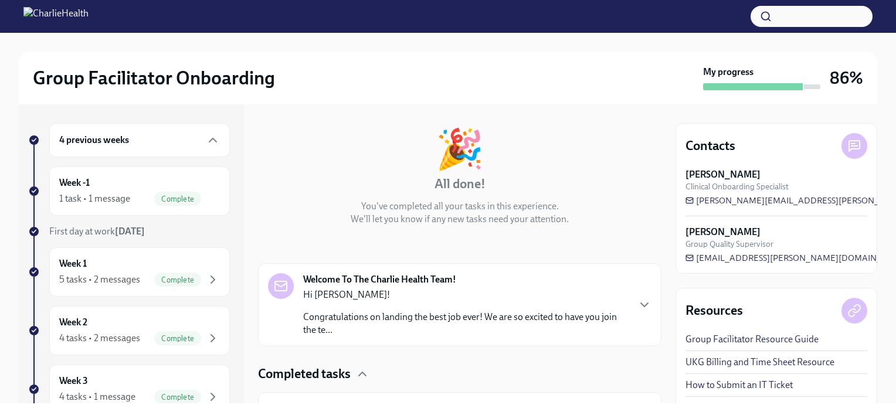
scroll to position [112, 0]
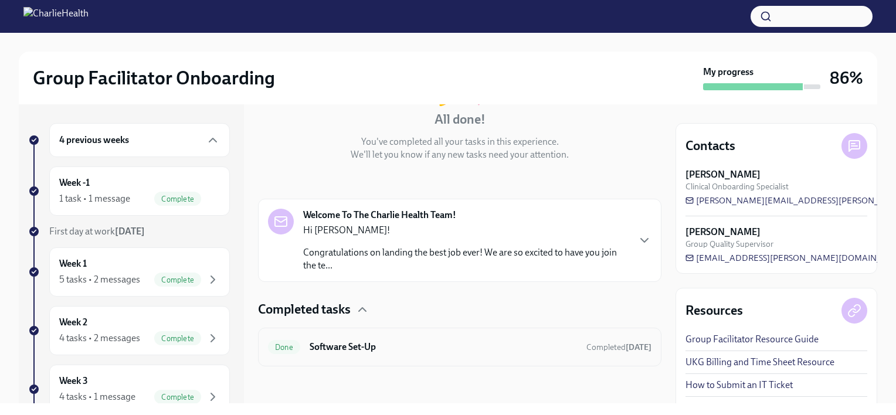
click at [285, 347] on span "Done" at bounding box center [284, 347] width 32 height 9
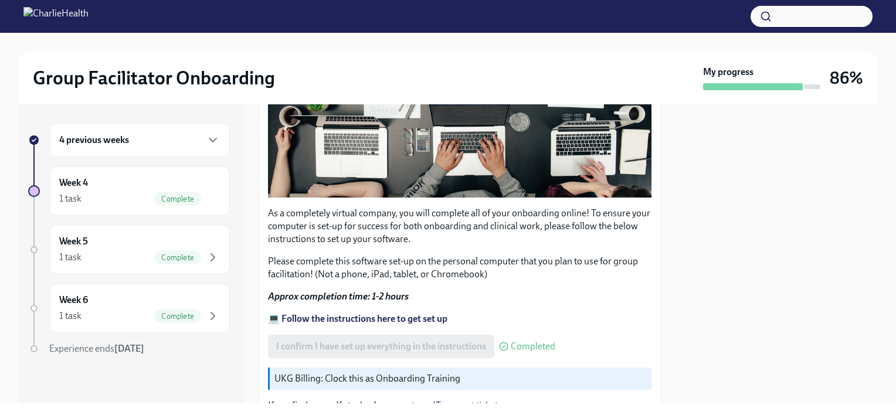
scroll to position [366, 0]
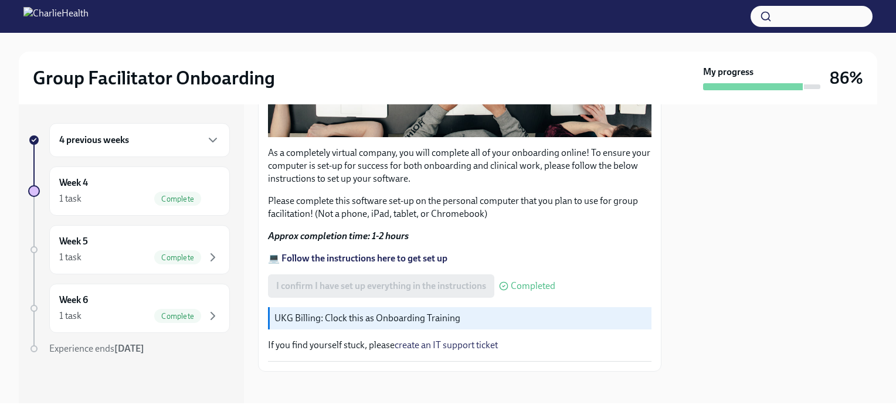
click at [179, 151] on div "4 previous weeks" at bounding box center [139, 140] width 181 height 34
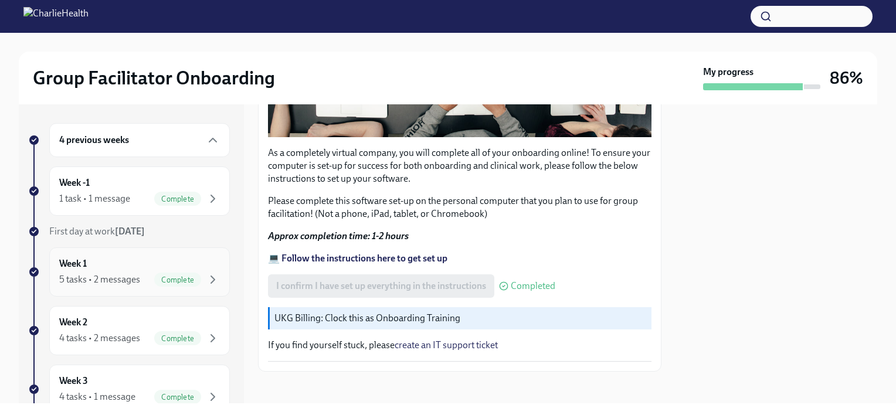
click at [130, 263] on div "Week 1 5 tasks • 2 messages Complete" at bounding box center [139, 271] width 161 height 29
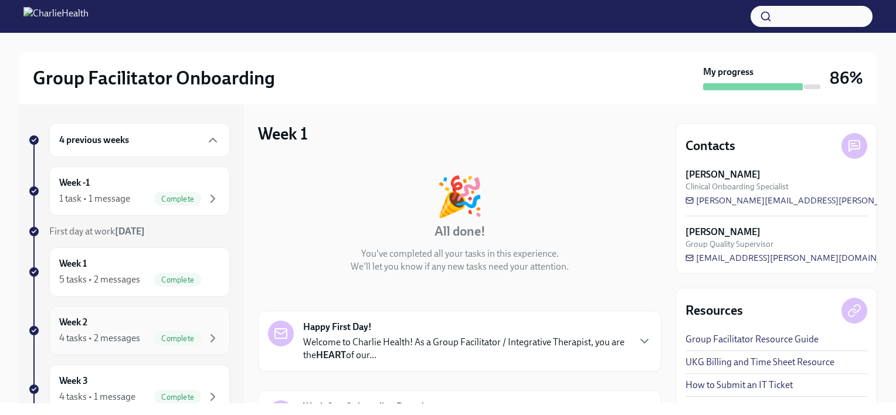
drag, startPoint x: 110, startPoint y: 297, endPoint x: 113, endPoint y: 309, distance: 12.5
click at [111, 304] on div "4 previous weeks Week -1 1 task • 1 message Complete First day at work [DATE] W…" at bounding box center [129, 391] width 202 height 536
click at [115, 324] on div "Week 2 4 tasks • 2 messages Complete" at bounding box center [139, 330] width 161 height 29
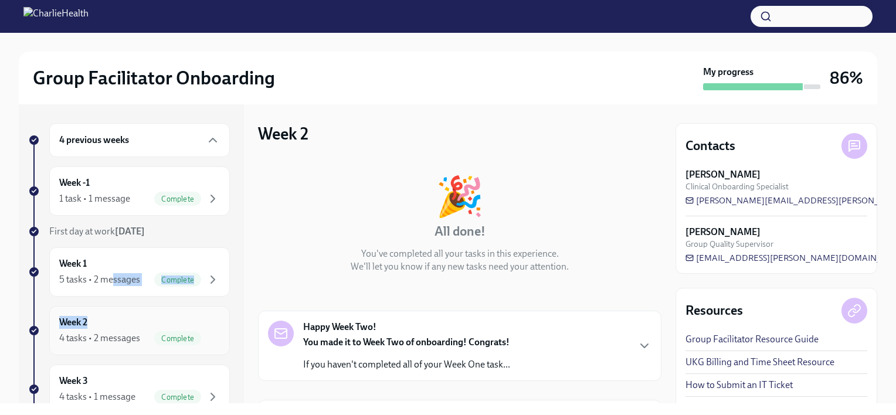
click at [127, 319] on div "Week 2 4 tasks • 2 messages Complete" at bounding box center [139, 330] width 161 height 29
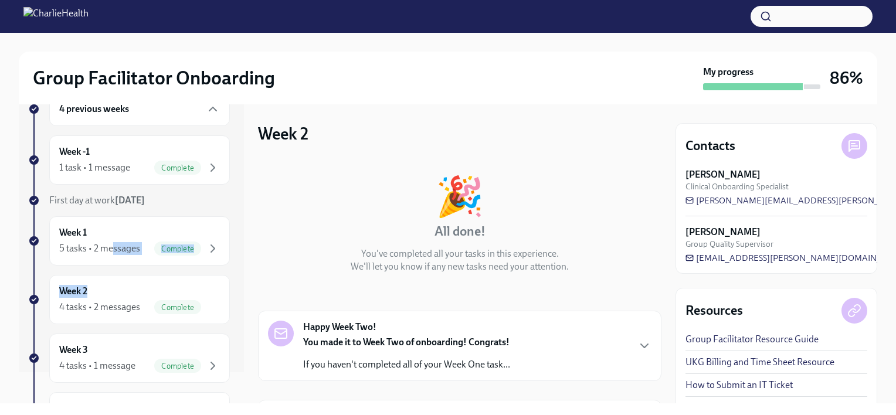
scroll to position [117, 0]
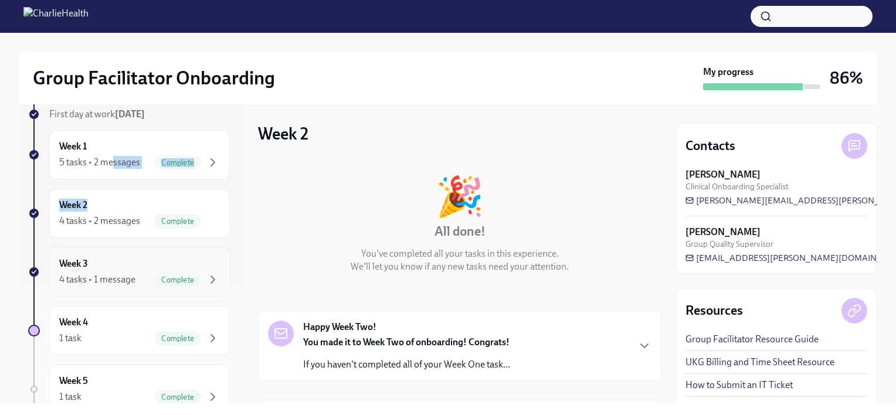
click at [130, 257] on div "Week 3 4 tasks • 1 message Complete" at bounding box center [139, 271] width 161 height 29
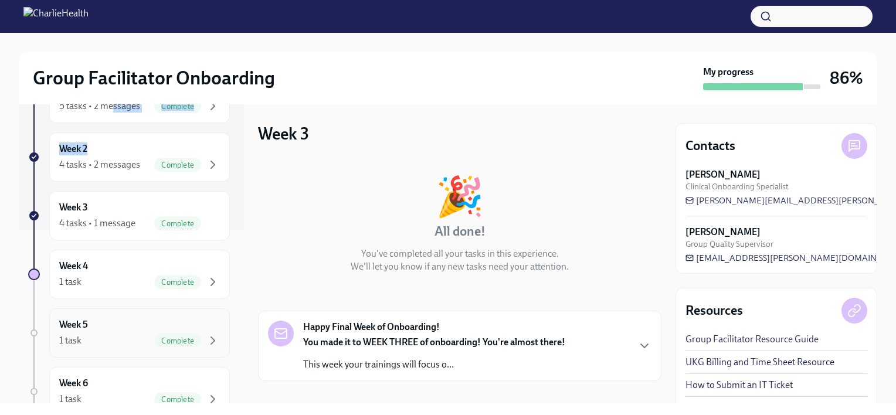
scroll to position [235, 0]
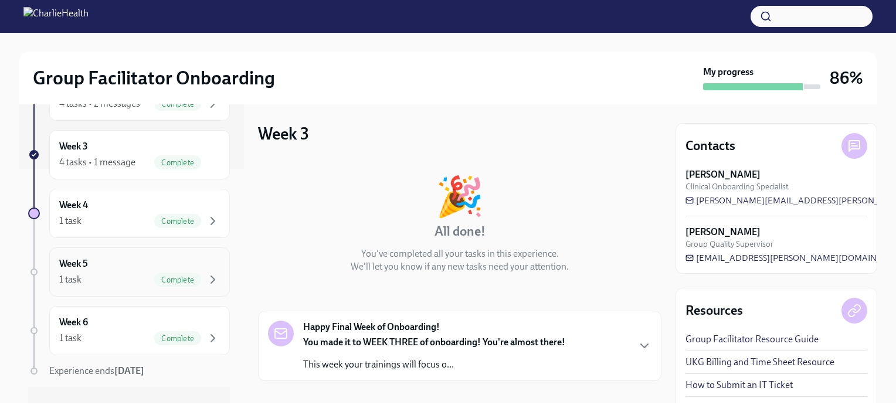
click at [118, 261] on div "Week 5 1 task Complete" at bounding box center [139, 271] width 161 height 29
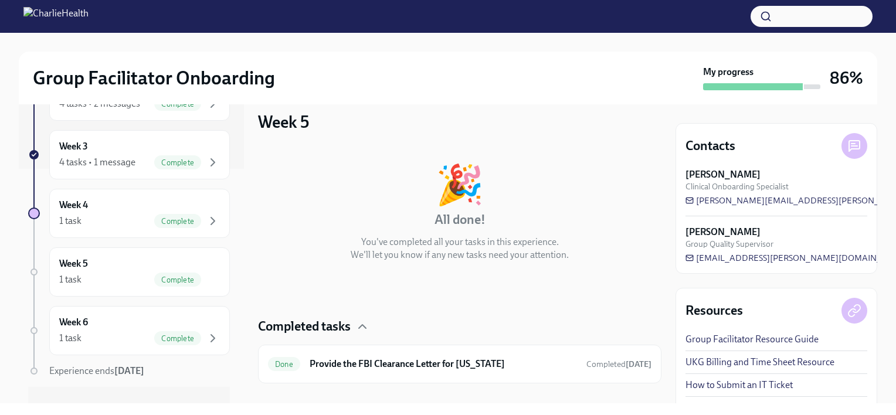
scroll to position [29, 0]
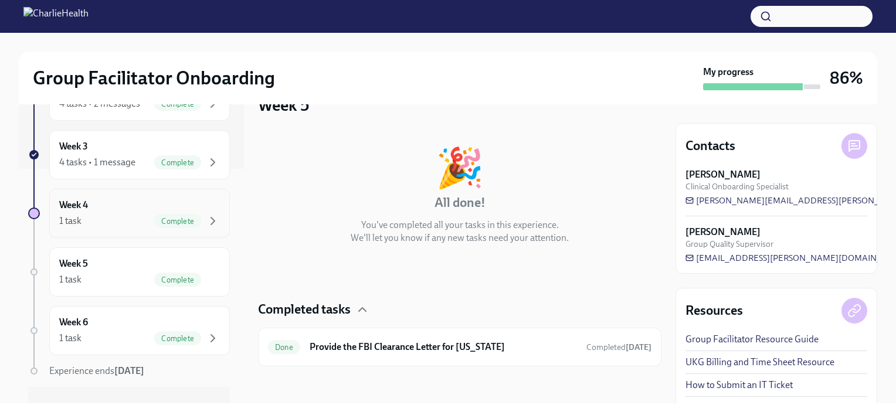
click at [138, 215] on div "1 task Complete" at bounding box center [139, 221] width 161 height 14
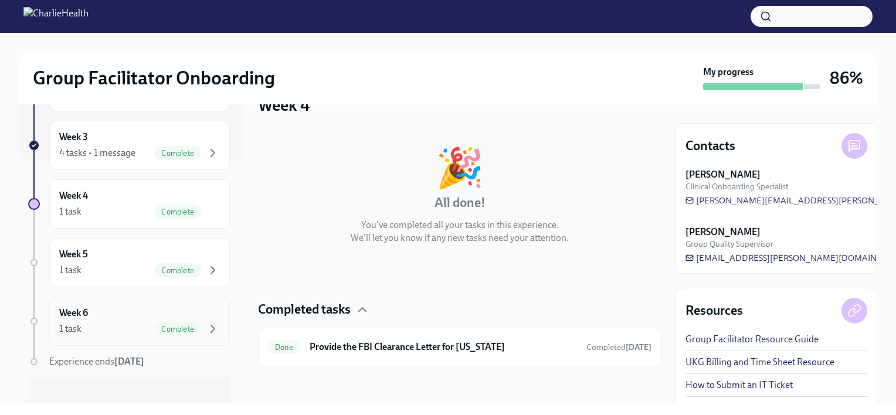
scroll to position [253, 0]
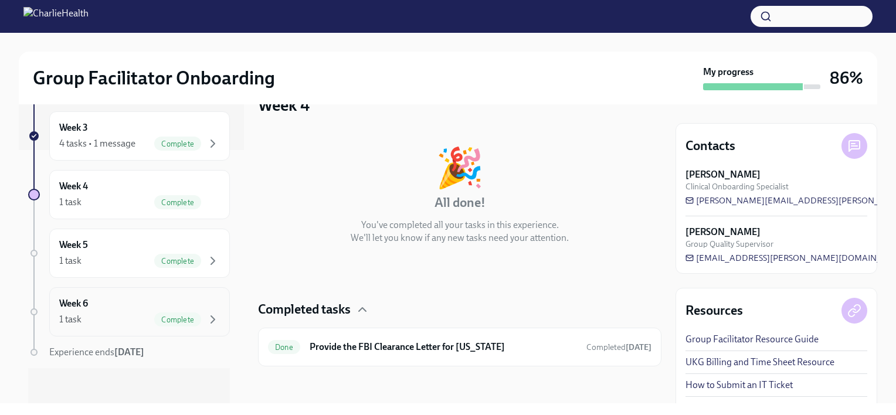
click at [127, 297] on div "Week 6 1 task Complete" at bounding box center [139, 311] width 161 height 29
